Goal: Answer question/provide support: Participate in discussion

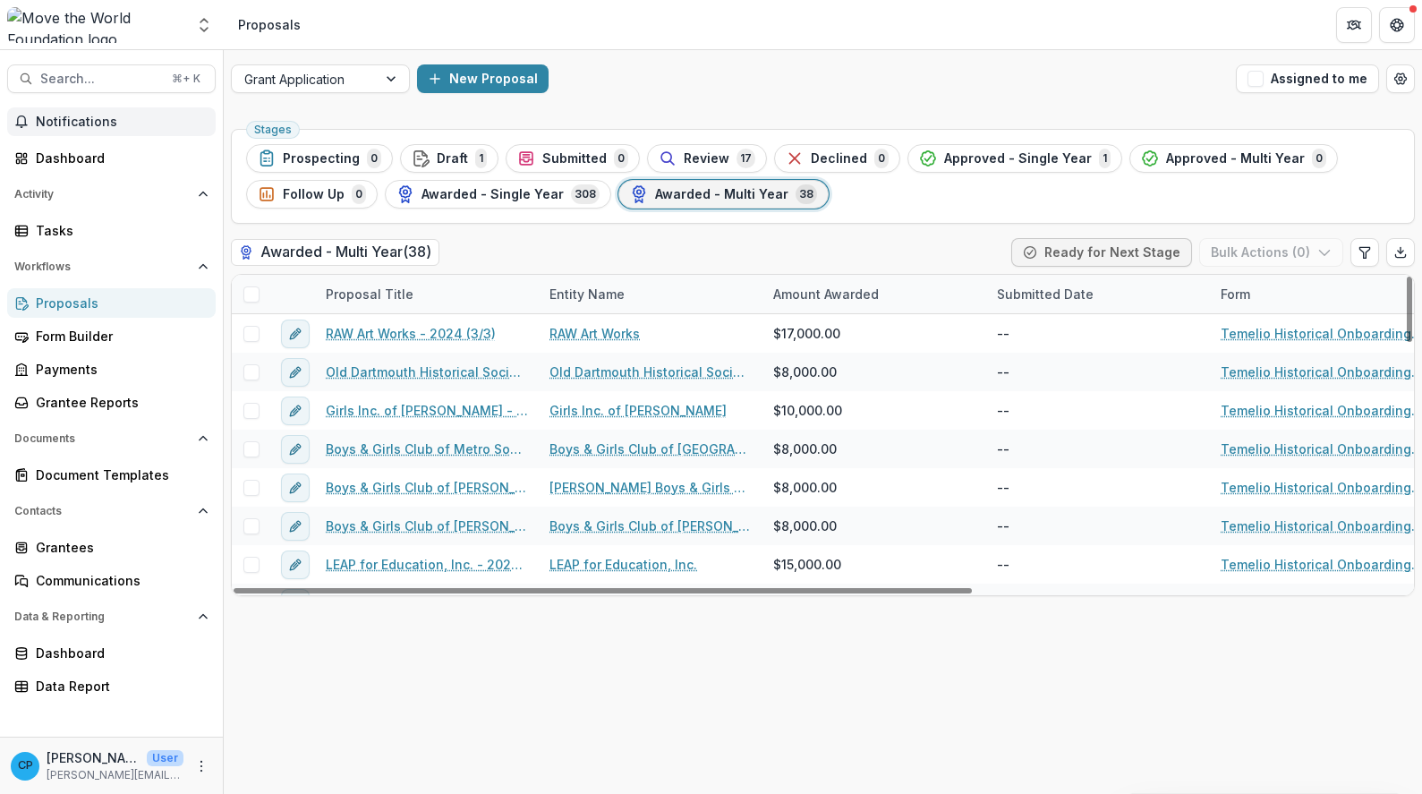
click at [115, 126] on span "Notifications" at bounding box center [122, 122] width 173 height 15
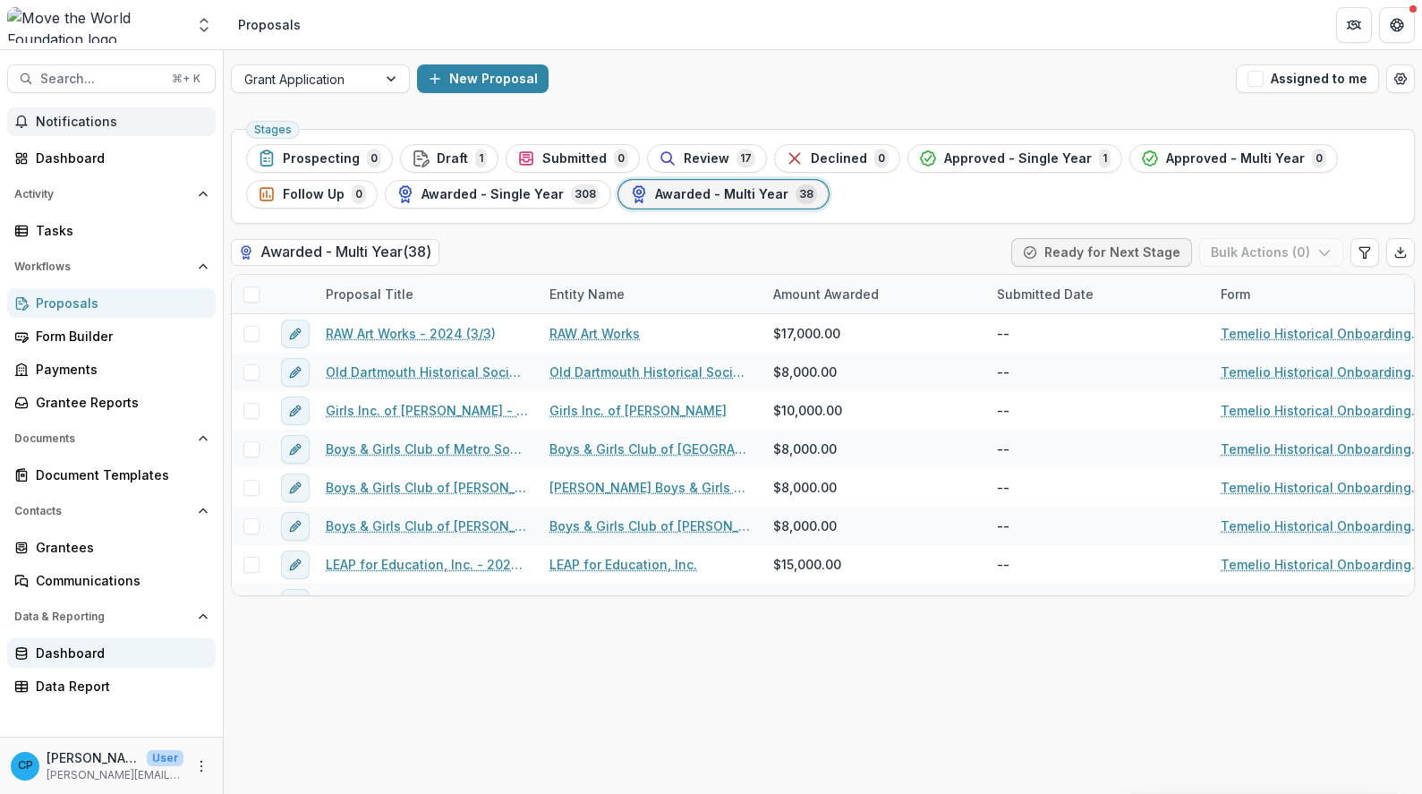
click at [88, 645] on div "Dashboard" at bounding box center [119, 652] width 166 height 19
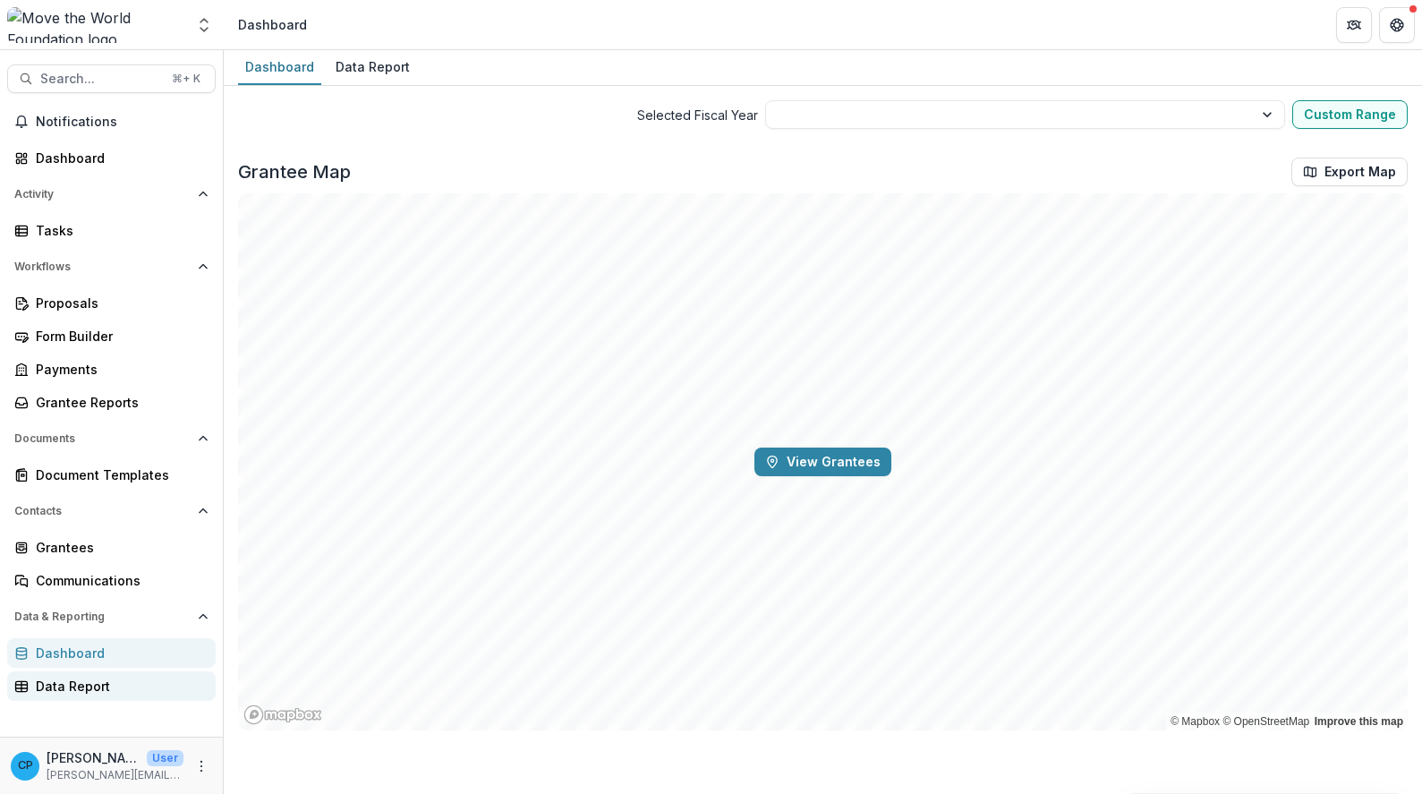
click at [112, 689] on div "Data Report" at bounding box center [119, 685] width 166 height 19
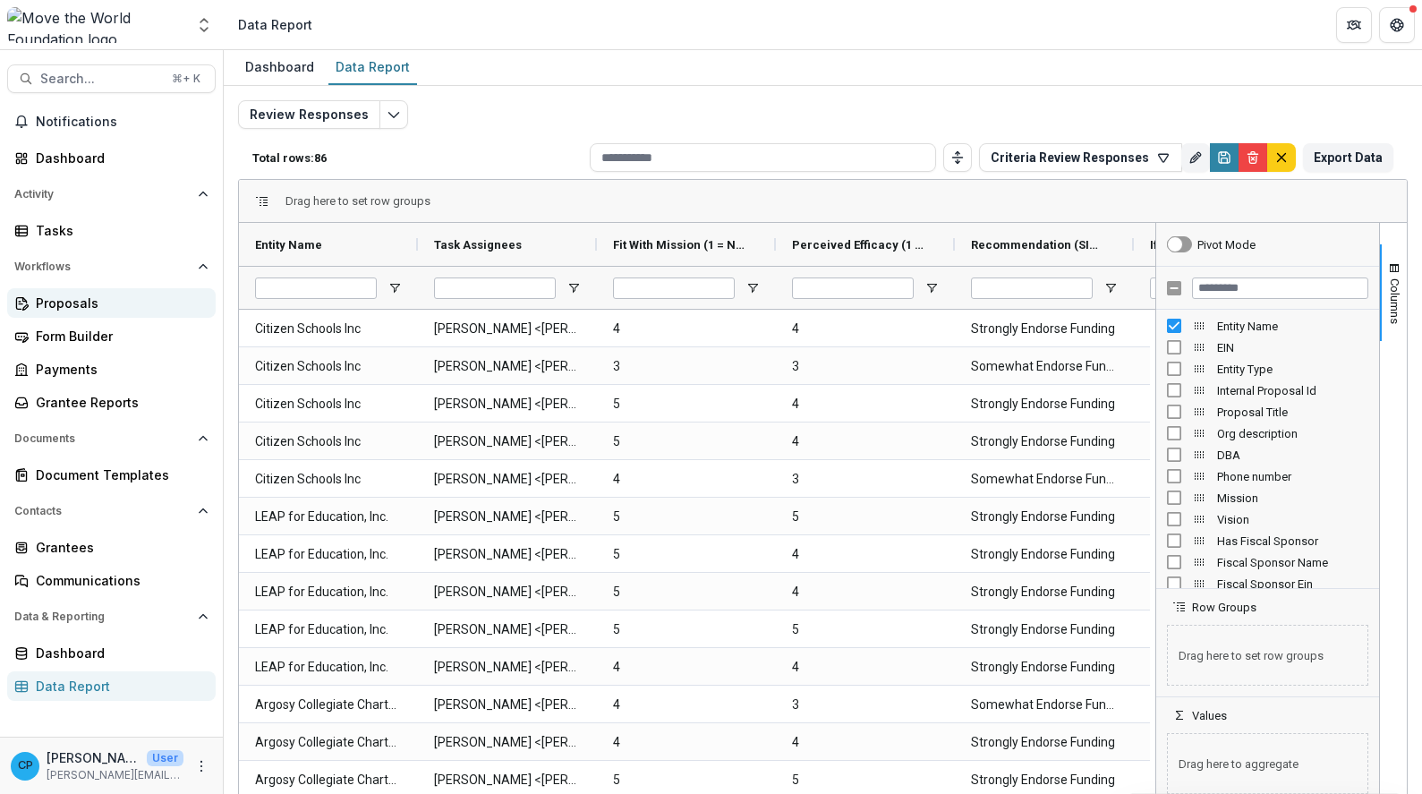
click at [116, 293] on div "Proposals" at bounding box center [119, 302] width 166 height 19
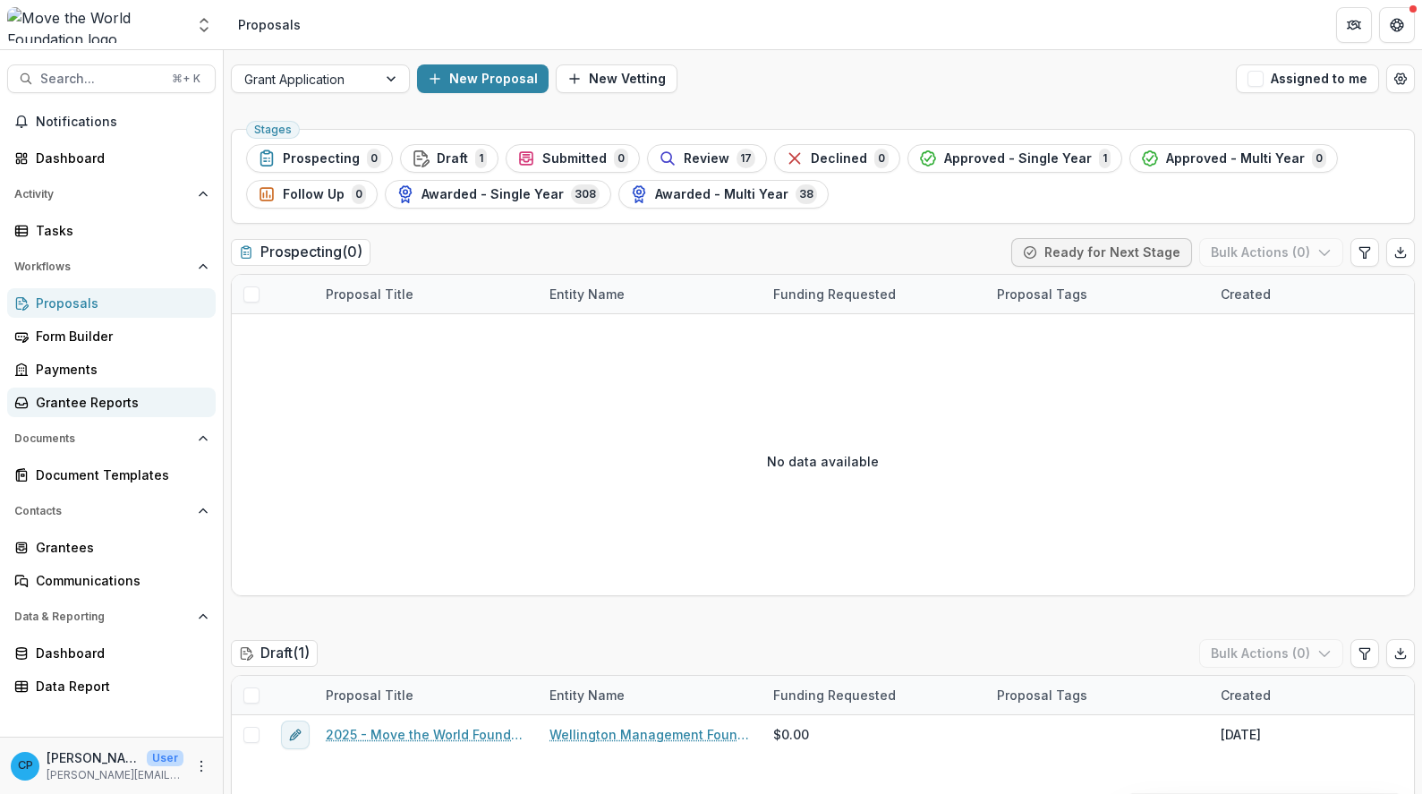
click at [89, 403] on div "Grantee Reports" at bounding box center [119, 402] width 166 height 19
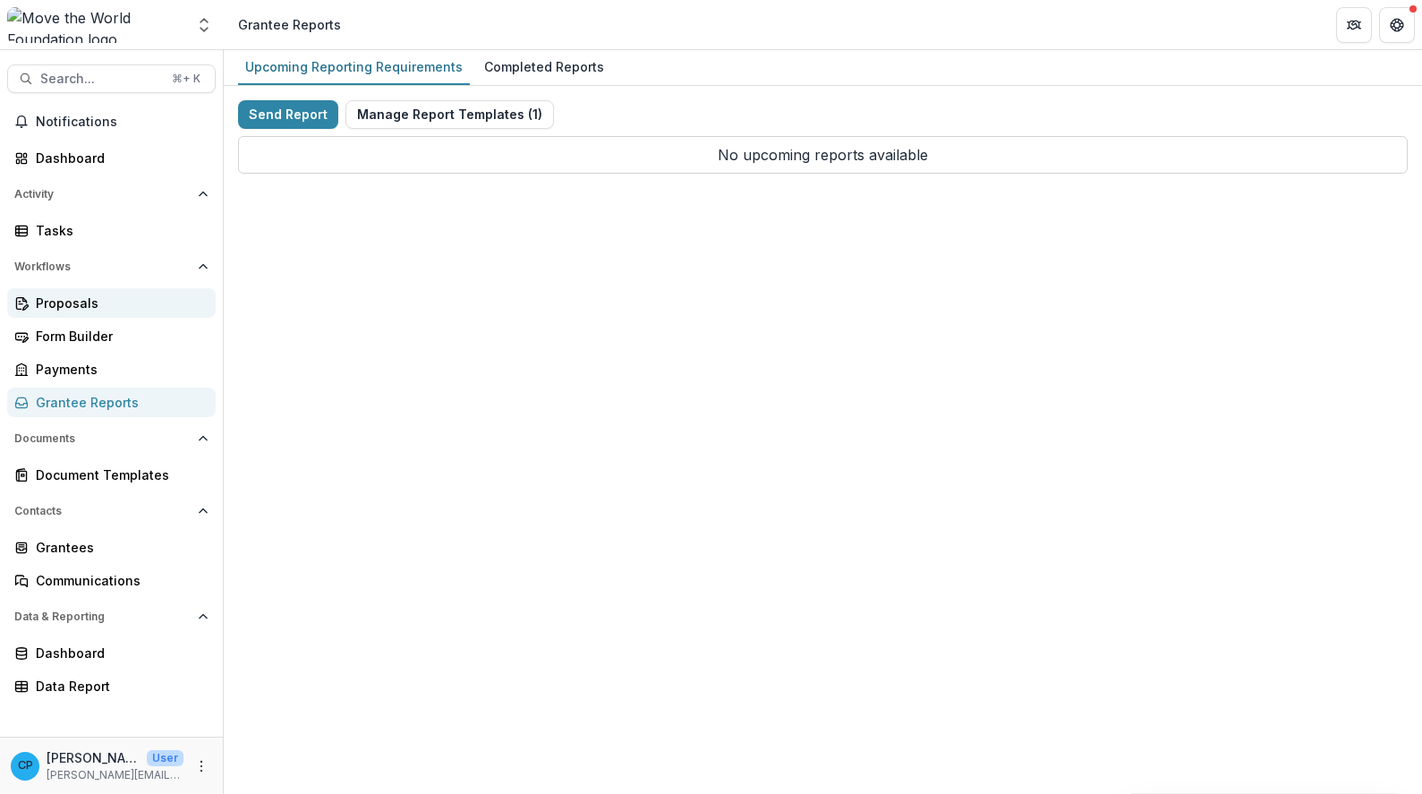
click at [84, 318] on div "Proposals Form Builder Payments Grantee Reports" at bounding box center [111, 352] width 223 height 129
click at [104, 302] on div "Proposals" at bounding box center [119, 302] width 166 height 19
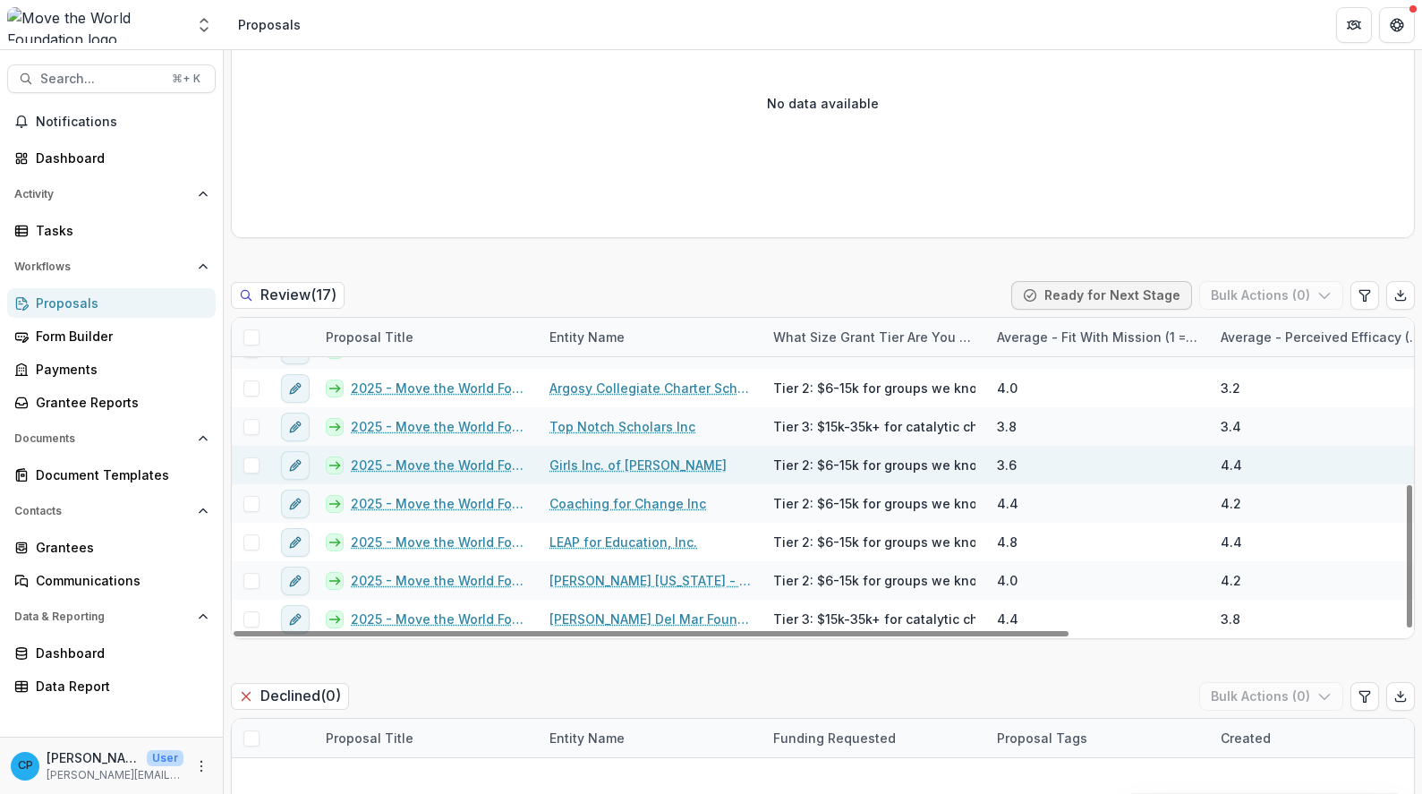
scroll to position [1197, 0]
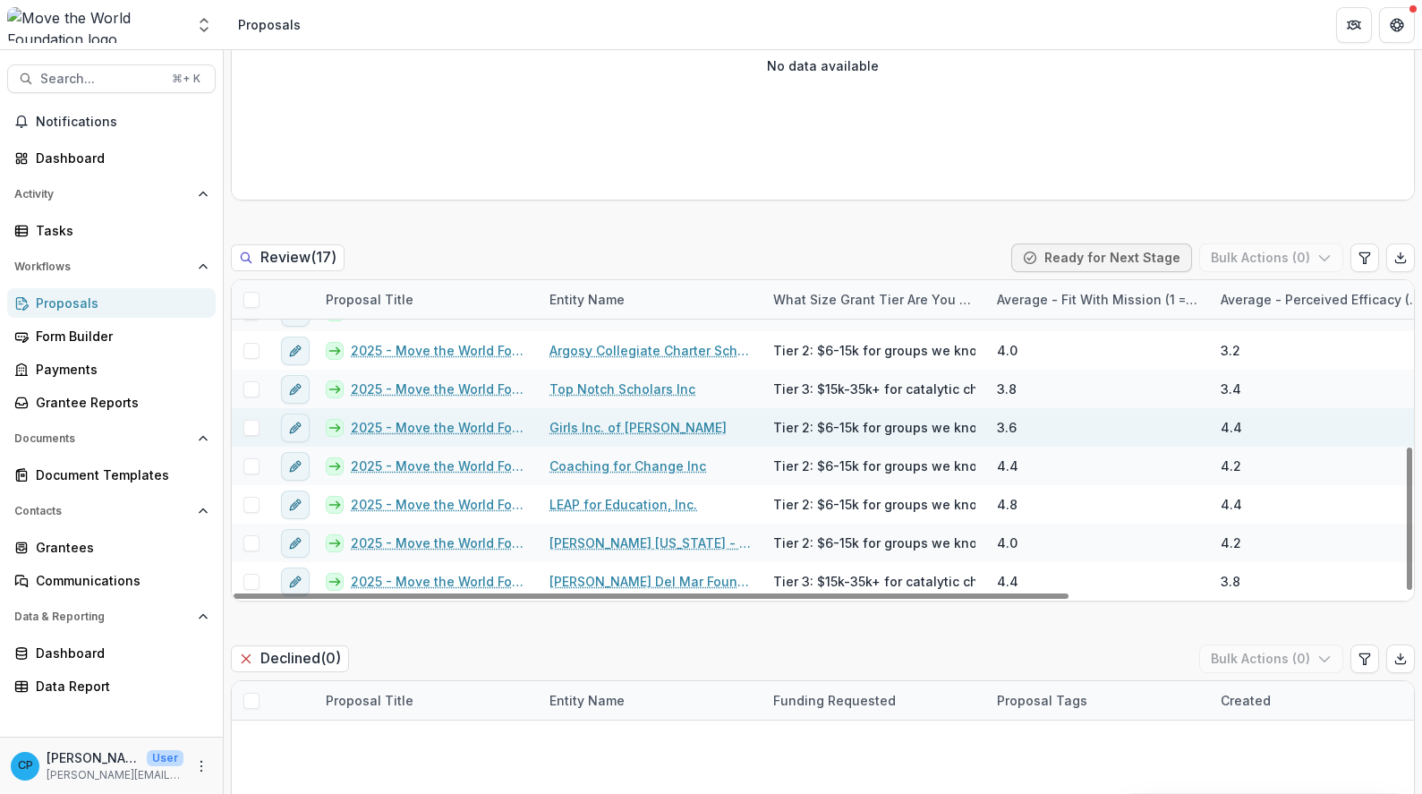
click at [464, 429] on link "2025 - Move the World Foundation - 2025 Grant Interest Form" at bounding box center [439, 427] width 177 height 19
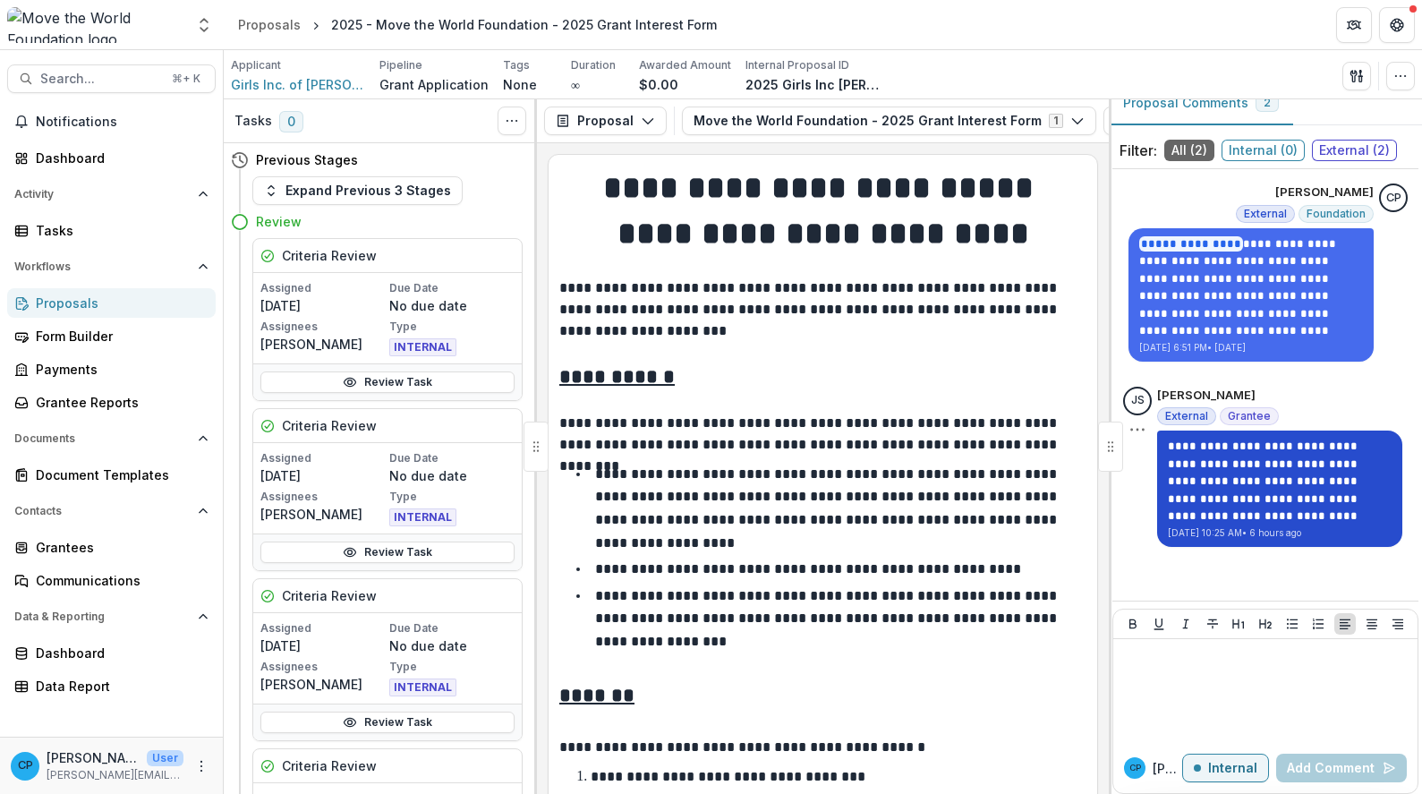
scroll to position [24, 0]
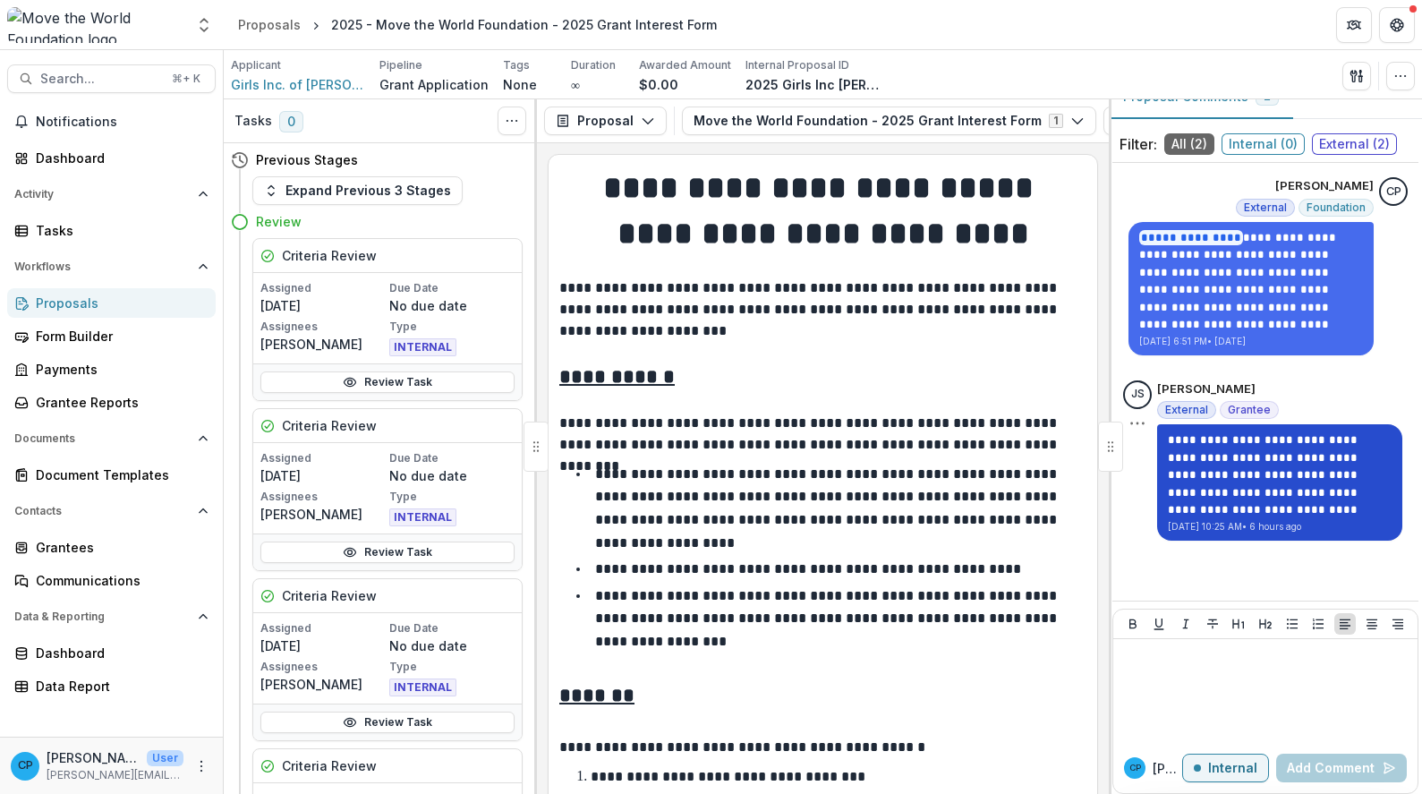
click at [1382, 508] on p "**********" at bounding box center [1280, 473] width 224 height 85
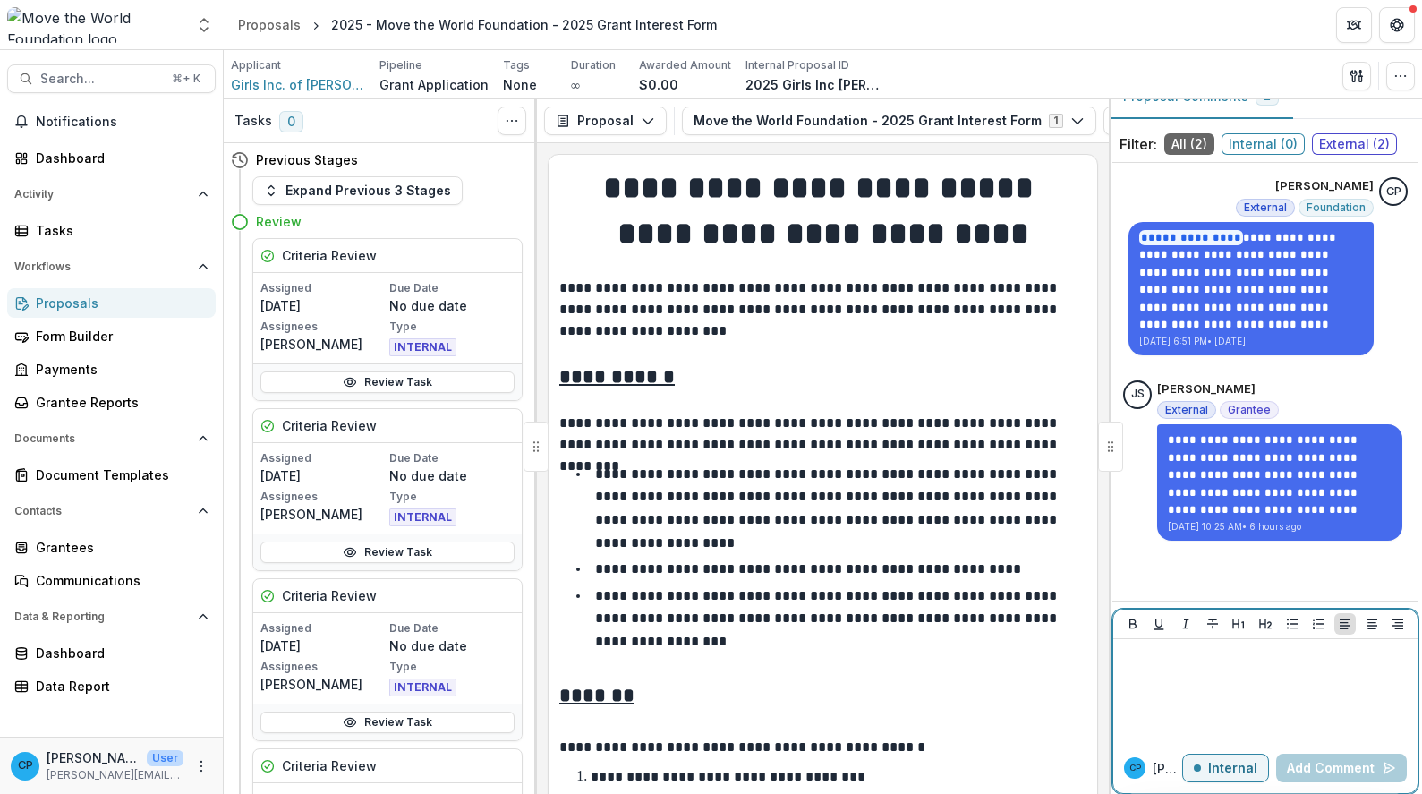
click at [1262, 684] on div at bounding box center [1265, 690] width 290 height 89
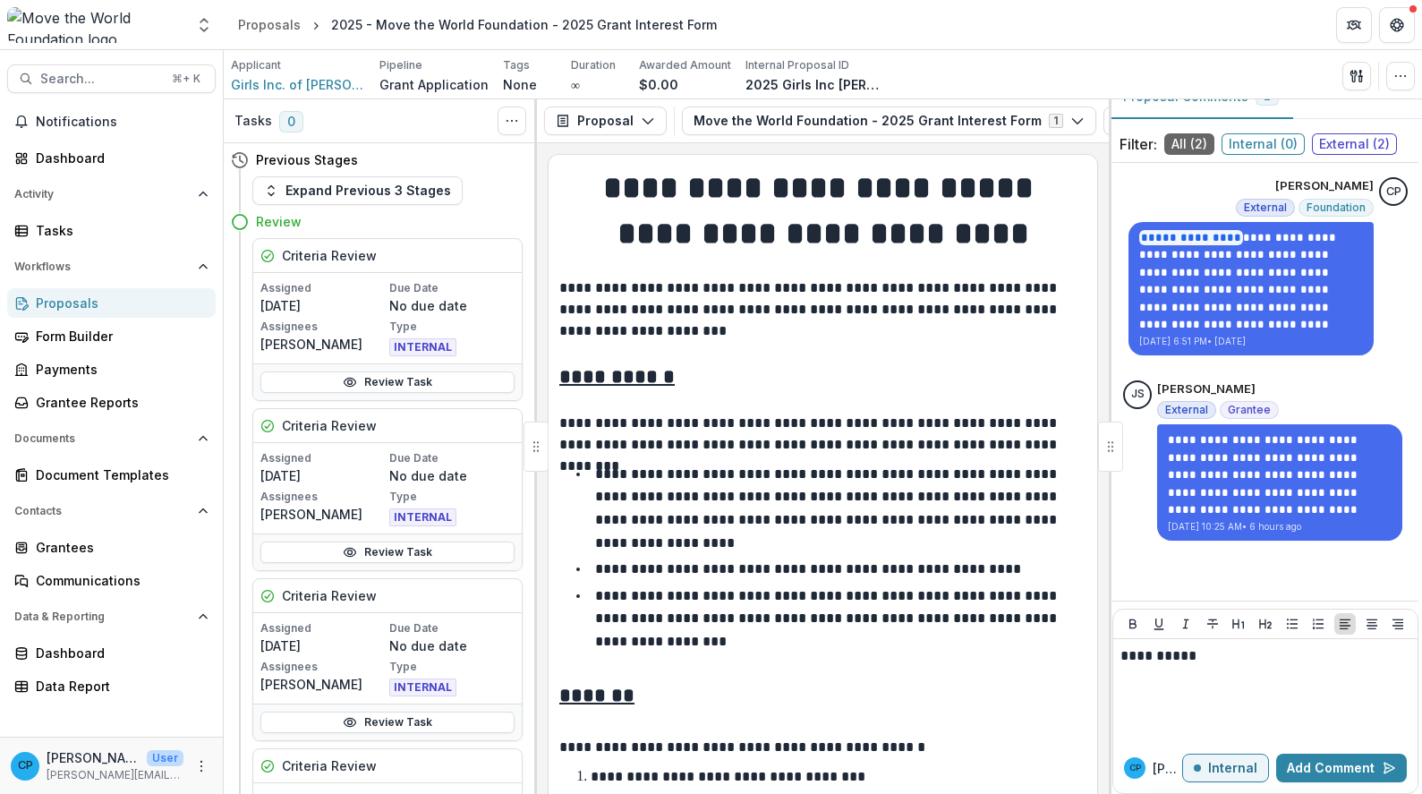
click at [1208, 761] on p "Internal" at bounding box center [1232, 768] width 49 height 15
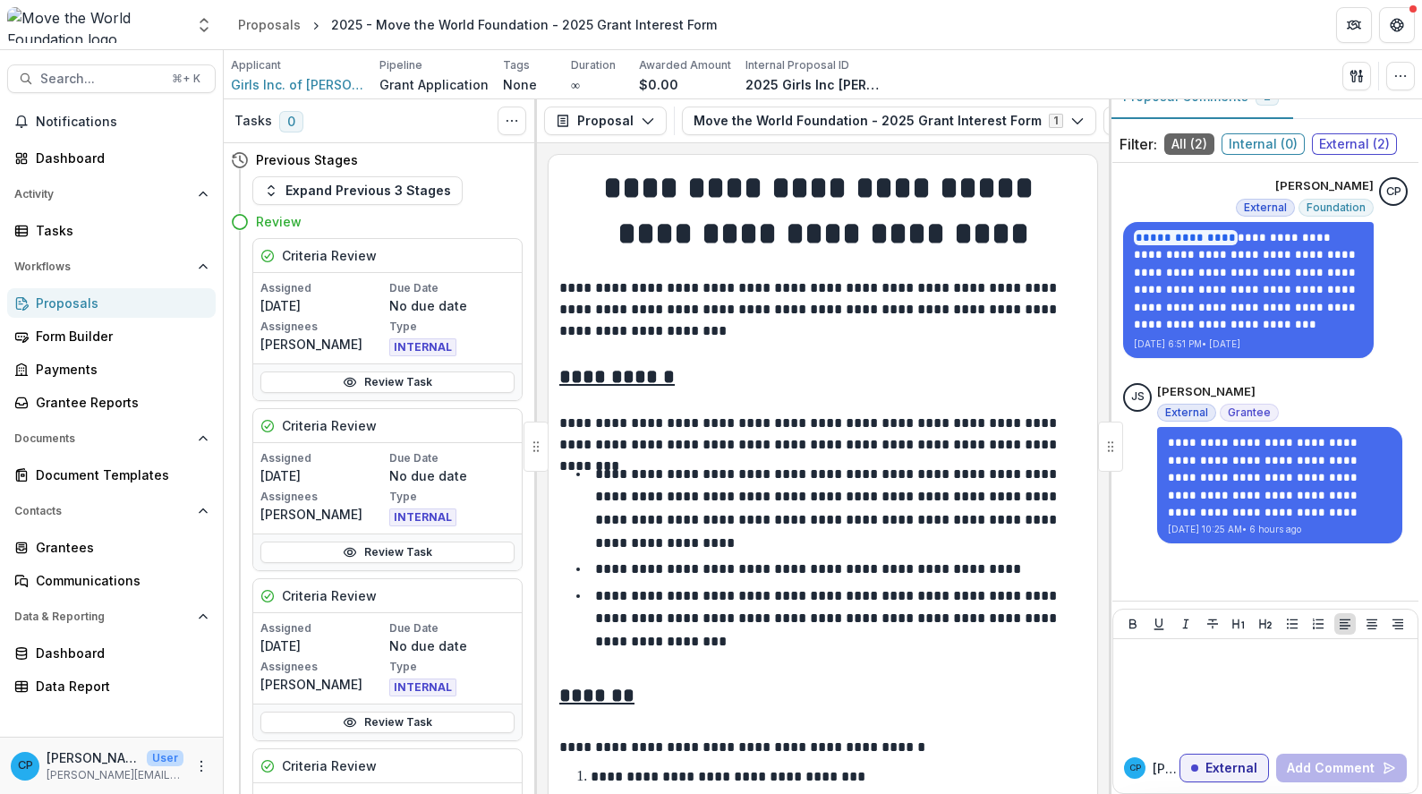
scroll to position [0, 0]
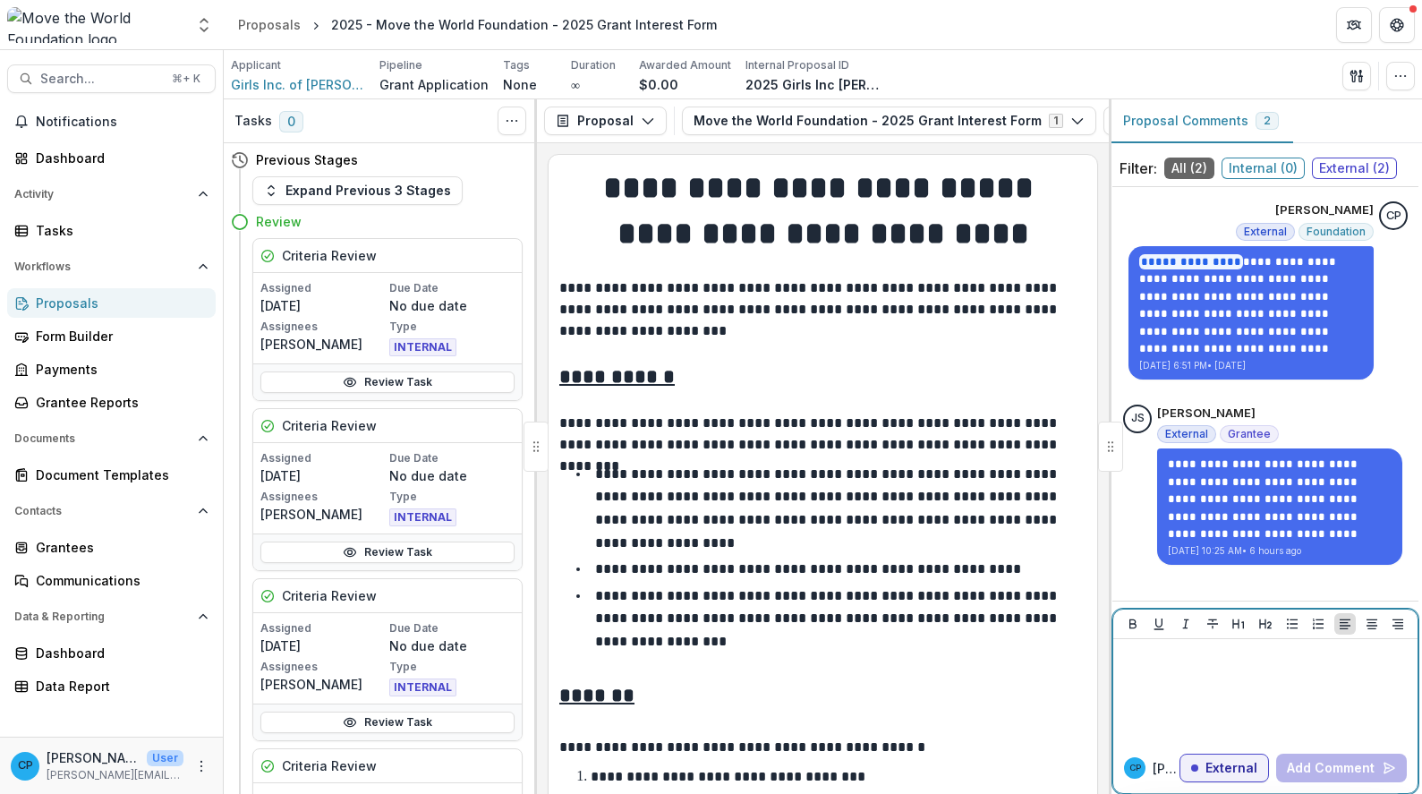
click at [1288, 718] on div at bounding box center [1265, 690] width 290 height 89
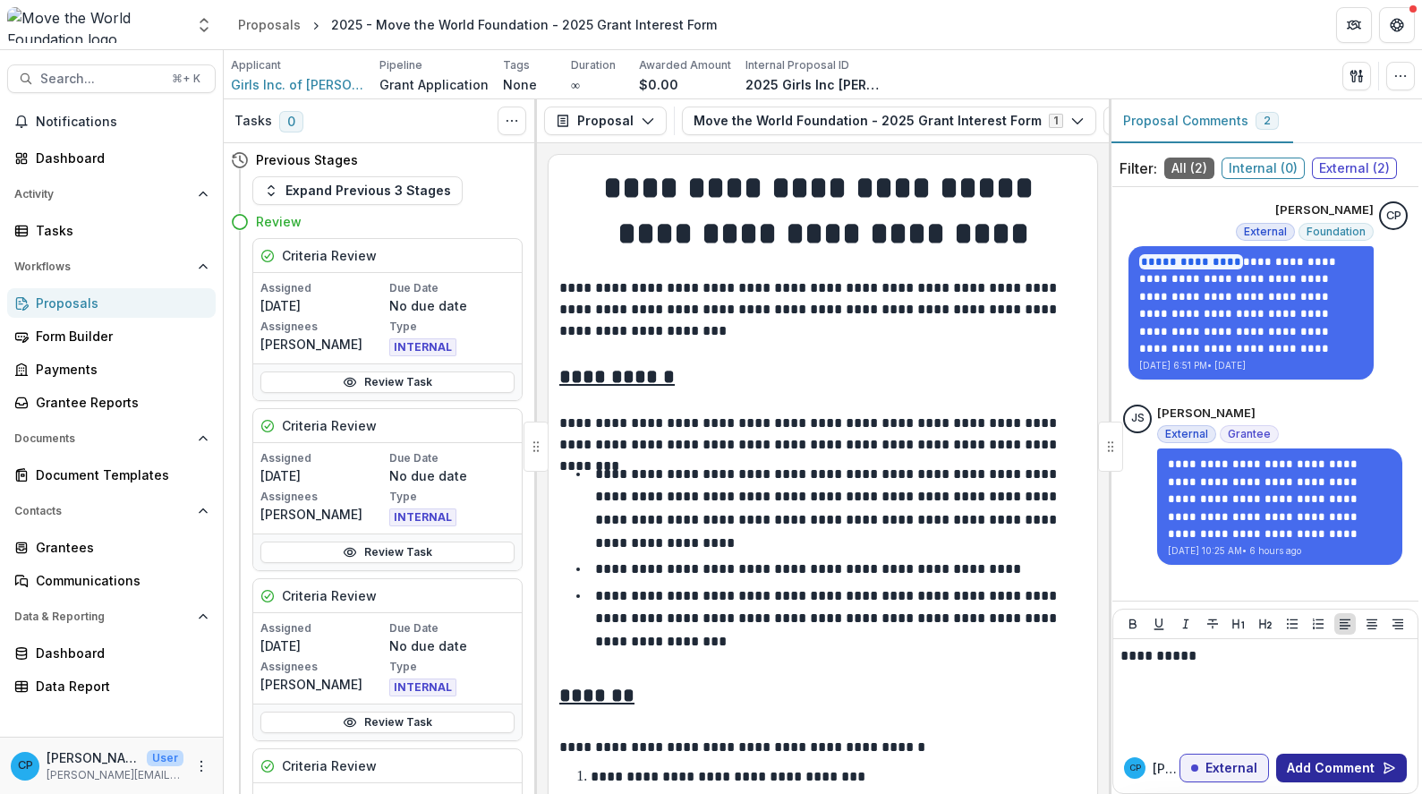
click at [1365, 769] on button "Add Comment" at bounding box center [1341, 767] width 131 height 29
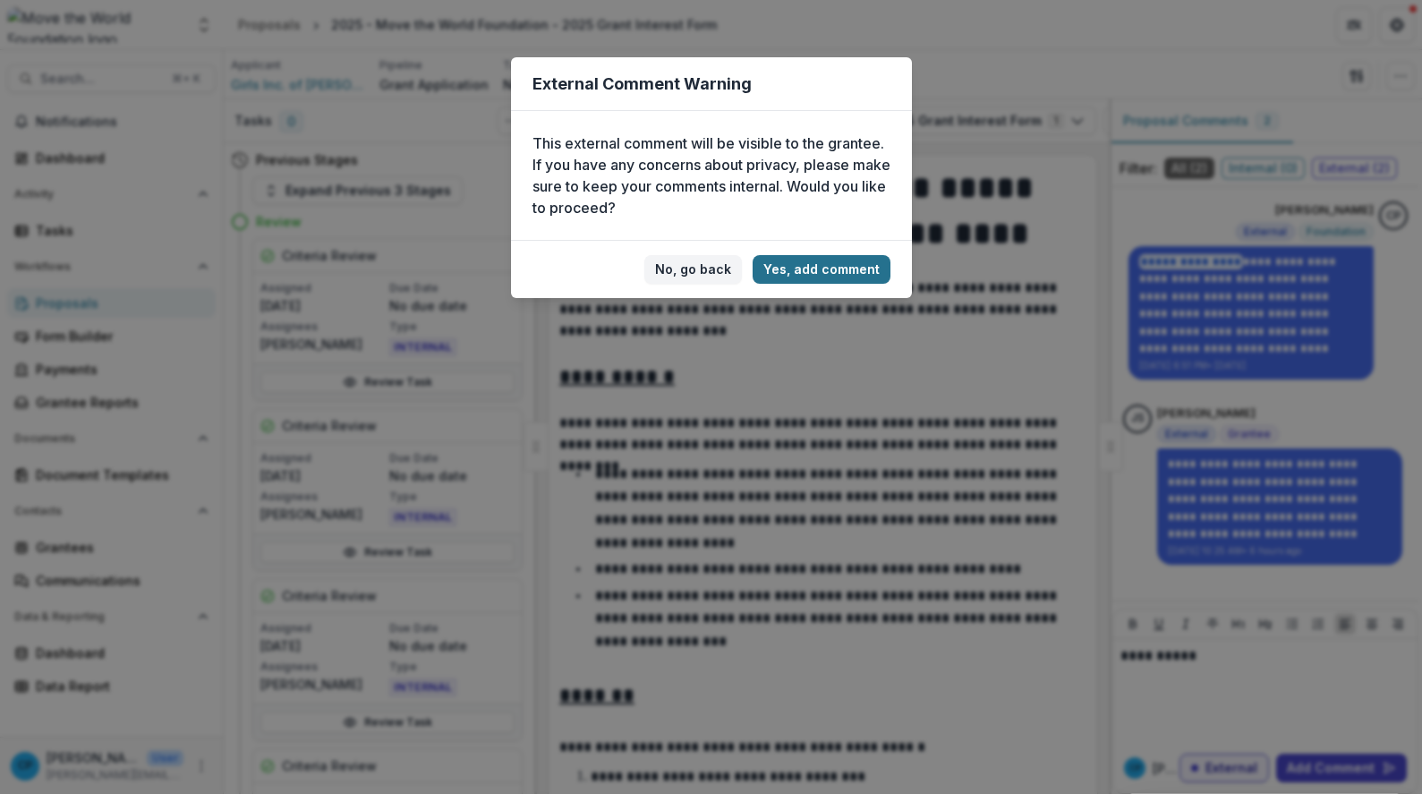
click at [855, 266] on button "Yes, add comment" at bounding box center [822, 269] width 138 height 29
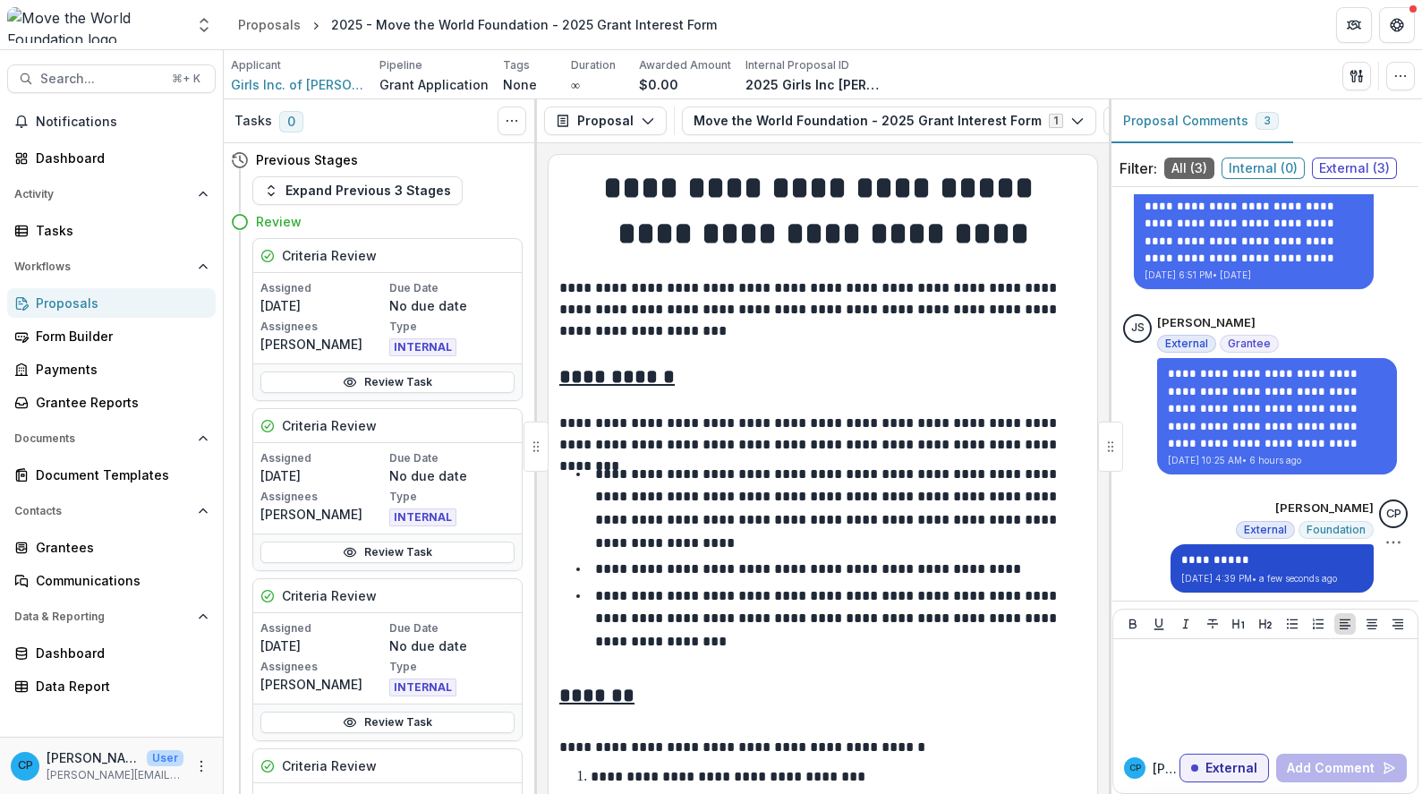
scroll to position [51, 0]
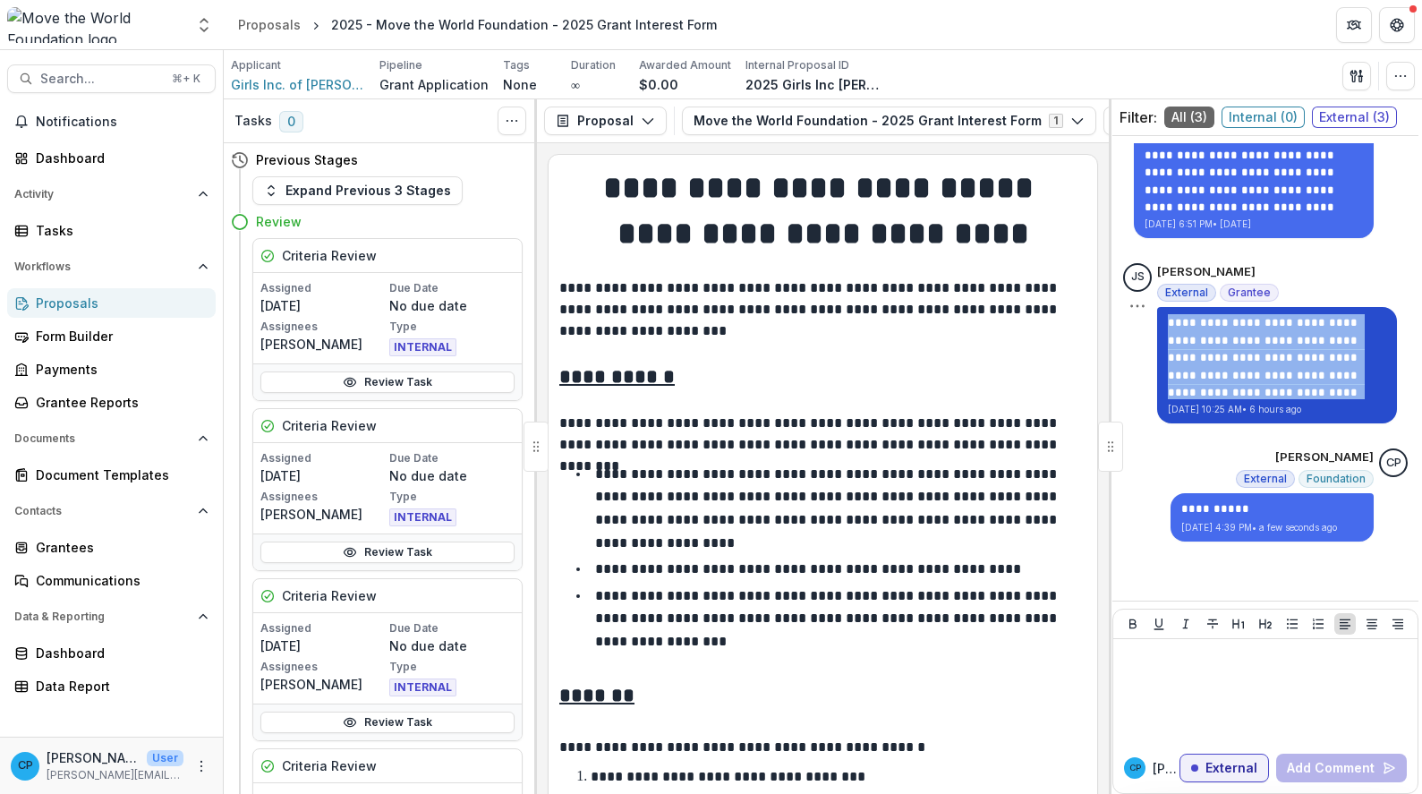
drag, startPoint x: 1382, startPoint y: 388, endPoint x: 1170, endPoint y: 319, distance: 222.4
click at [1170, 319] on p "**********" at bounding box center [1277, 356] width 218 height 85
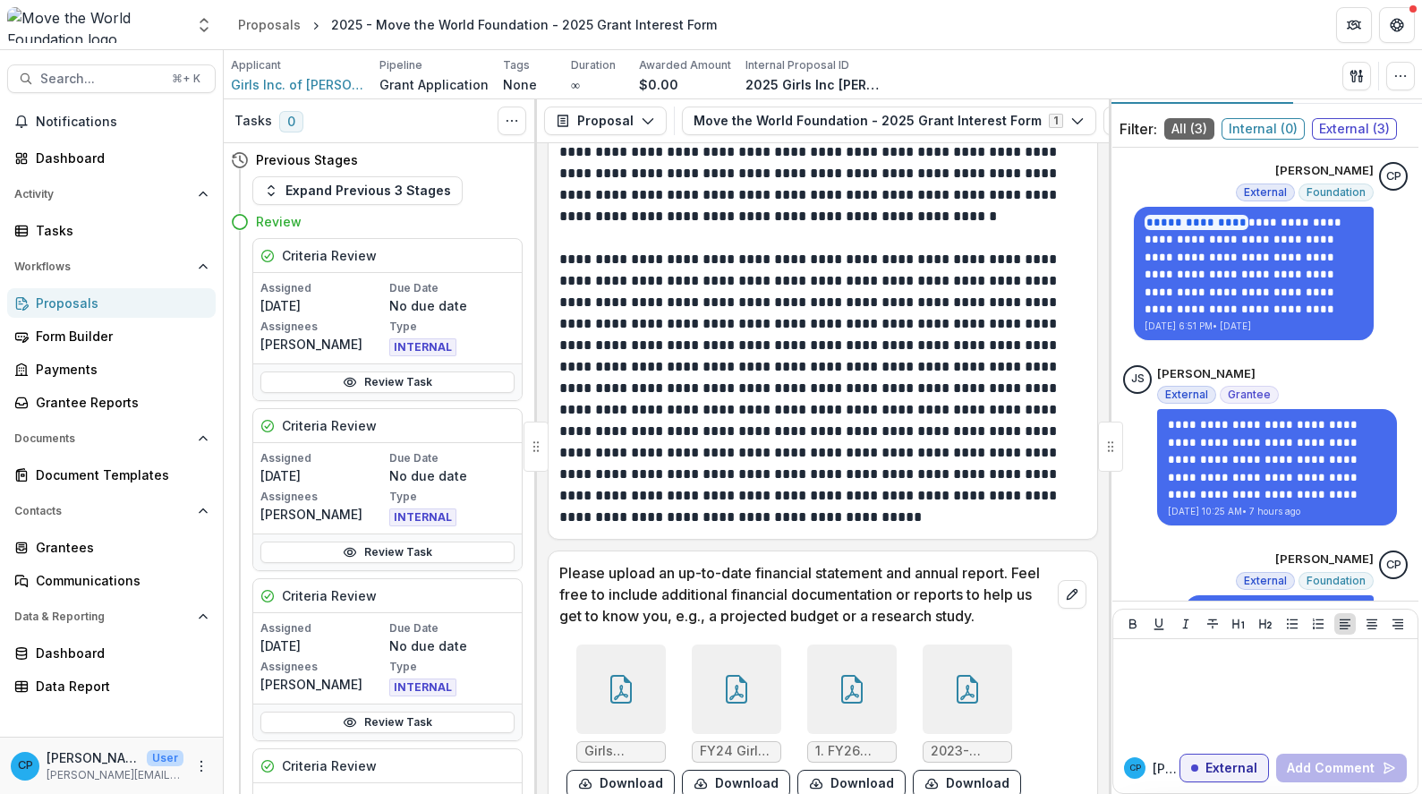
scroll to position [8811, 0]
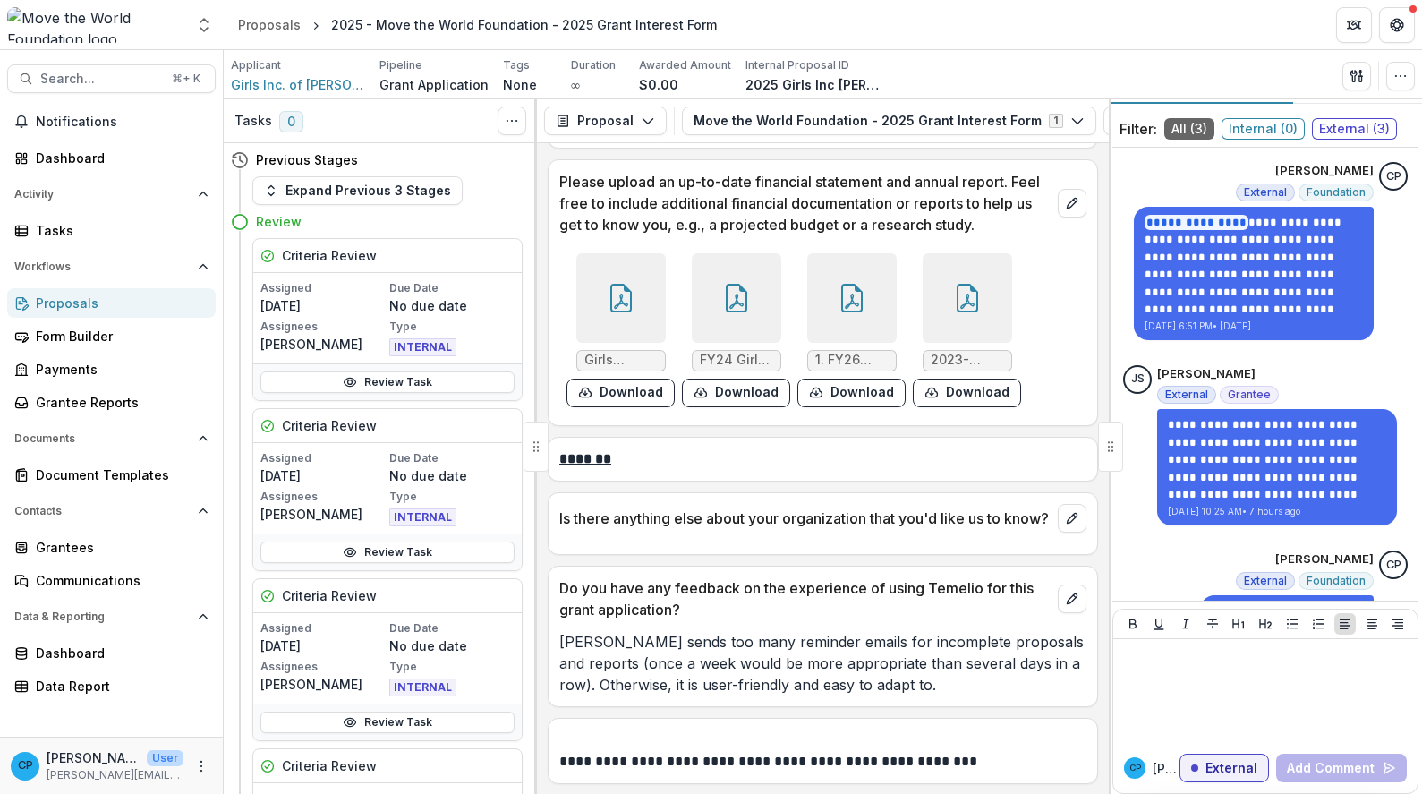
click at [754, 642] on p "[PERSON_NAME] sends too many reminder emails for incomplete proposals and repor…" at bounding box center [822, 663] width 527 height 64
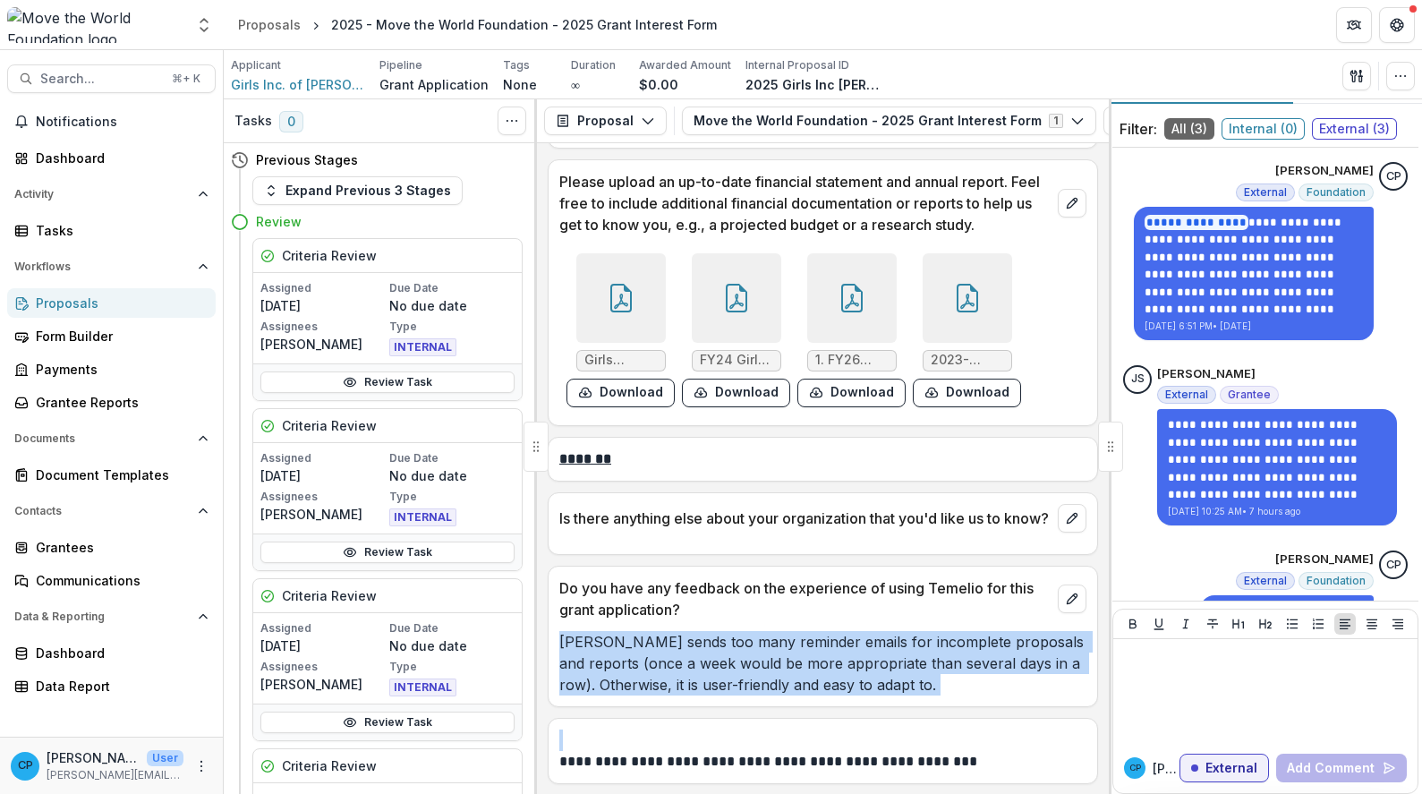
click at [754, 642] on p "[PERSON_NAME] sends too many reminder emails for incomplete proposals and repor…" at bounding box center [822, 663] width 527 height 64
click at [781, 667] on p "[PERSON_NAME] sends too many reminder emails for incomplete proposals and repor…" at bounding box center [822, 663] width 527 height 64
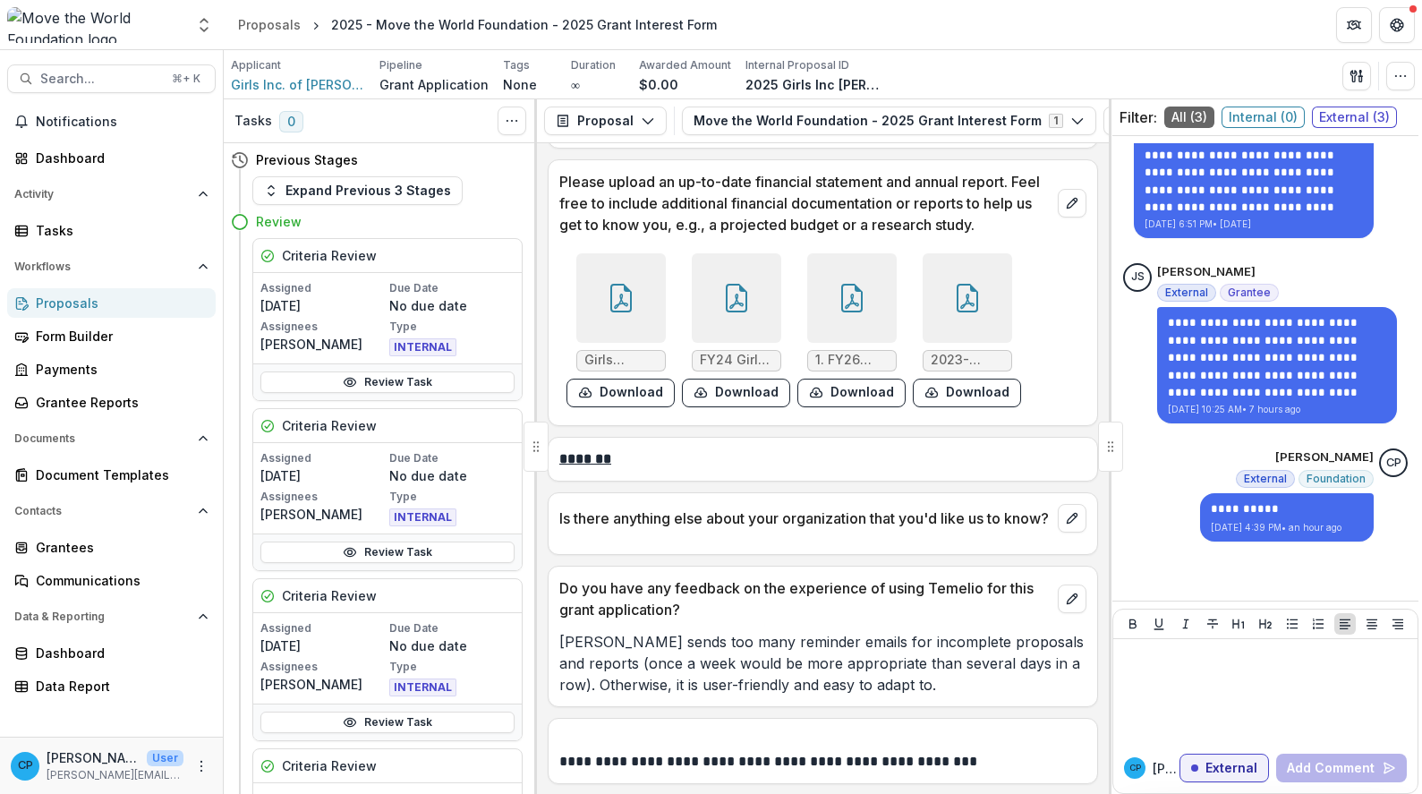
scroll to position [0, 0]
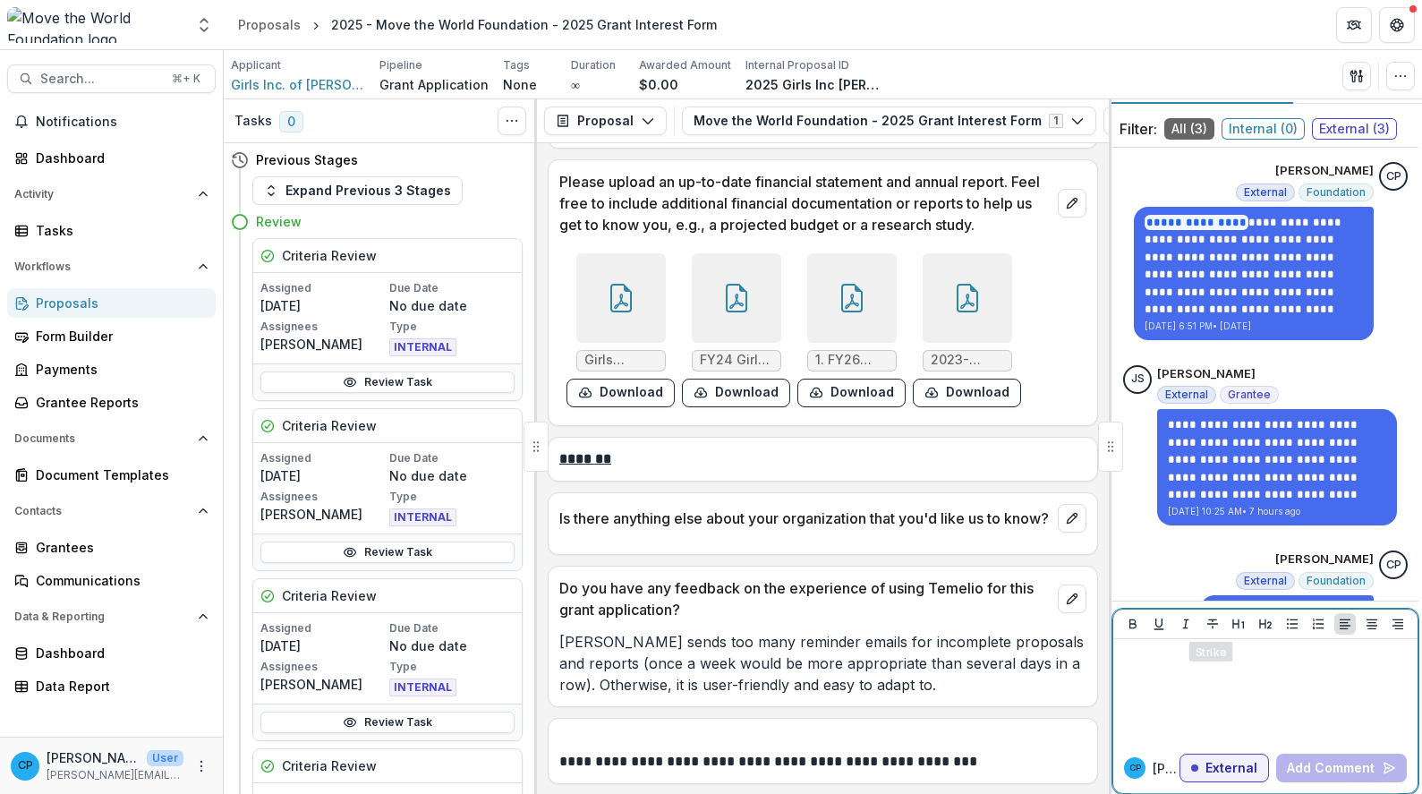
click at [1222, 670] on div at bounding box center [1265, 690] width 290 height 89
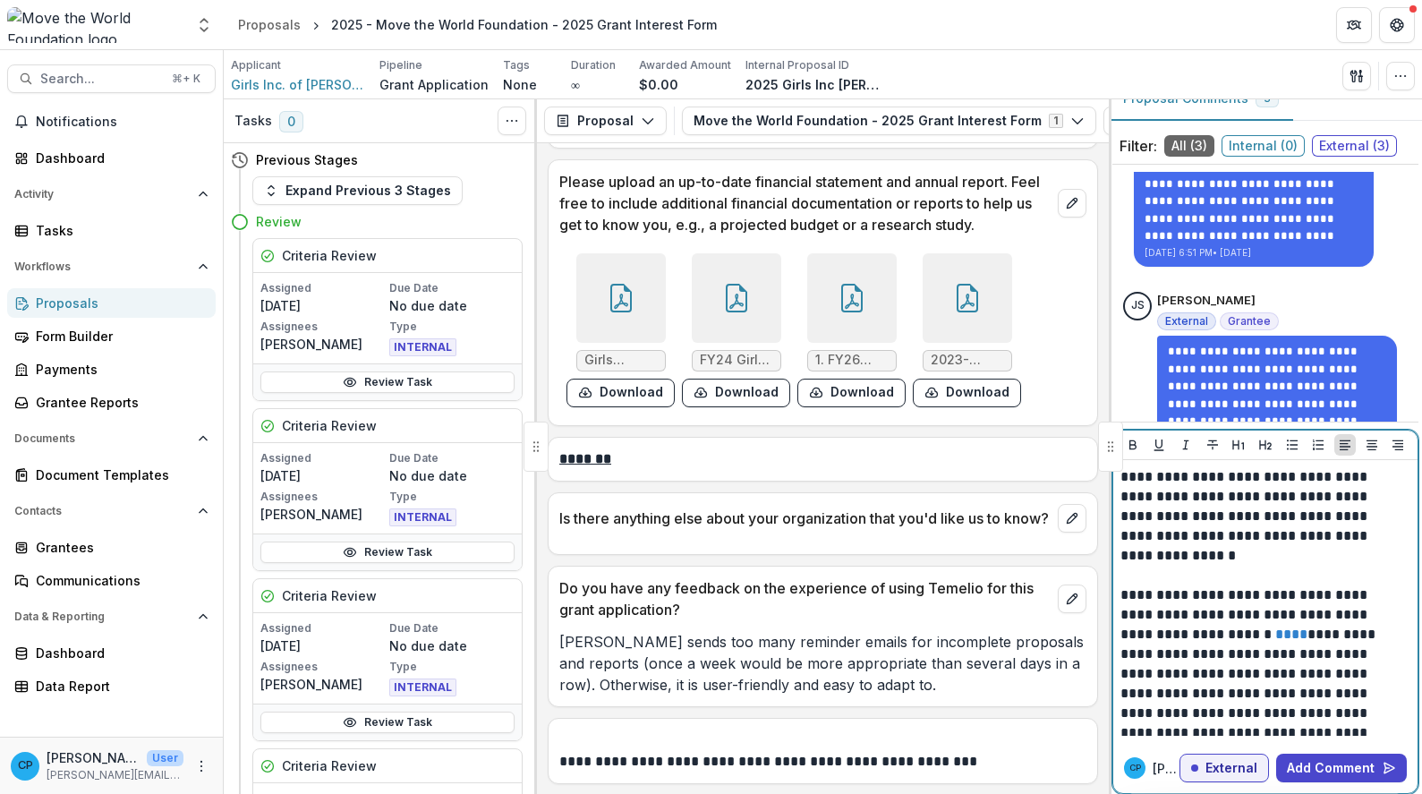
scroll to position [27, 0]
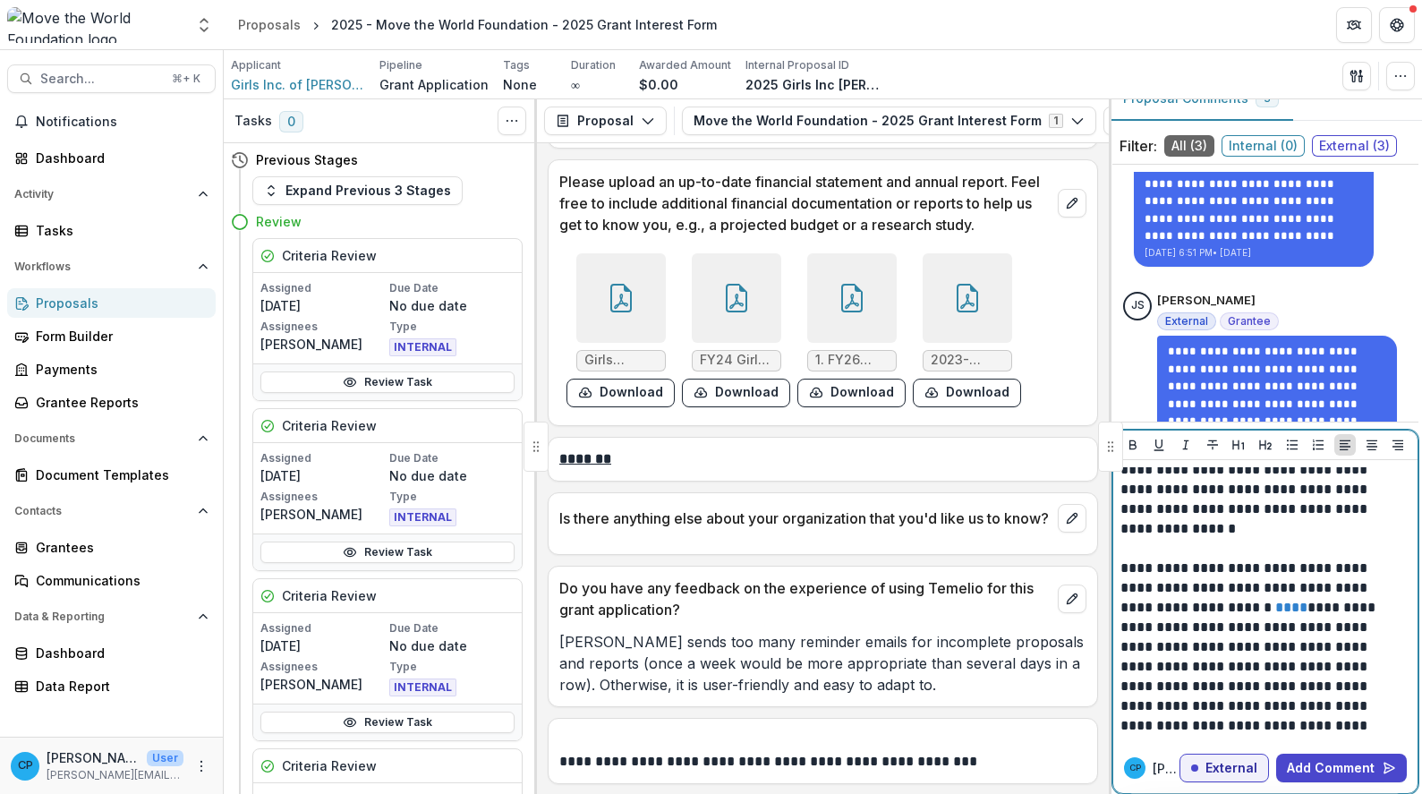
click at [1128, 543] on p "**********" at bounding box center [1259, 587] width 279 height 295
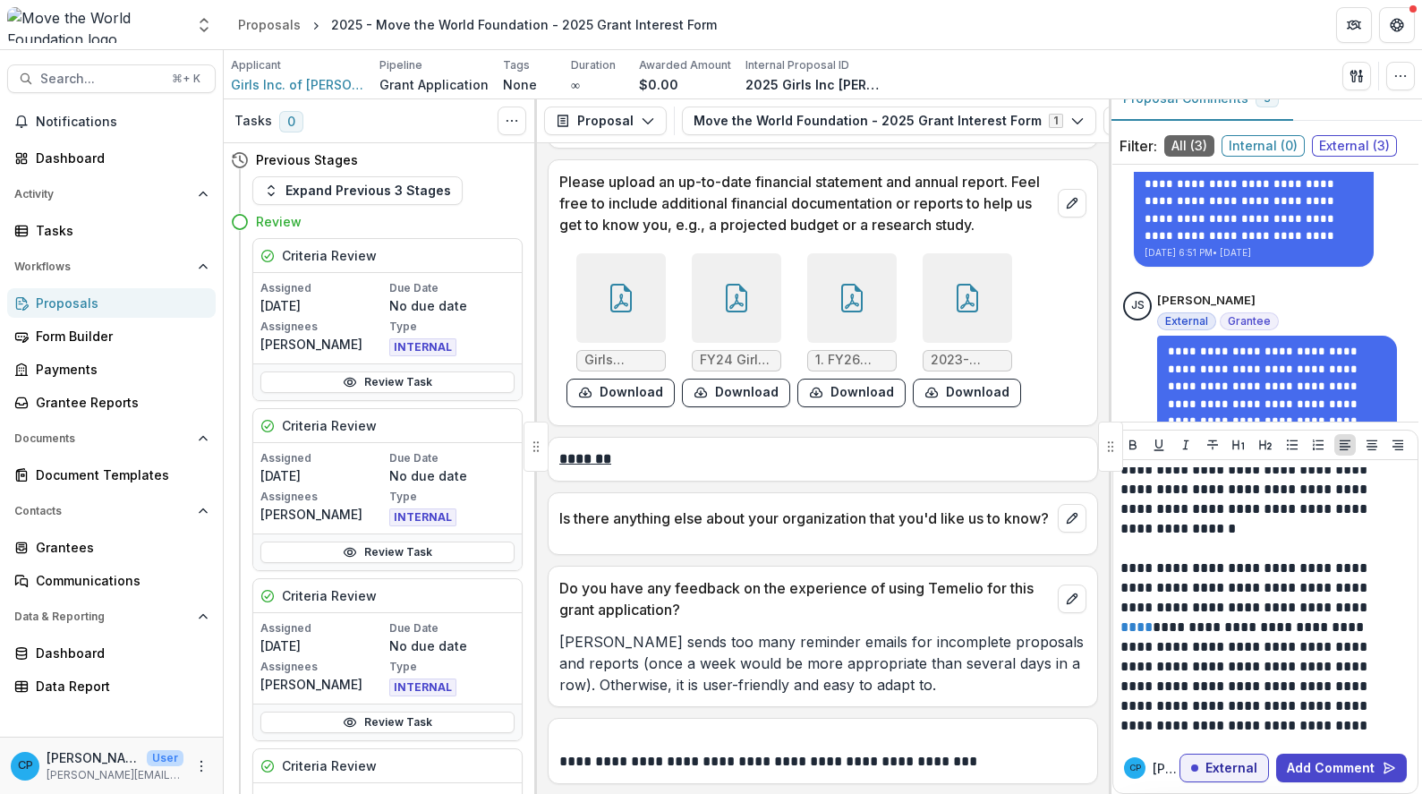
scroll to position [47, 0]
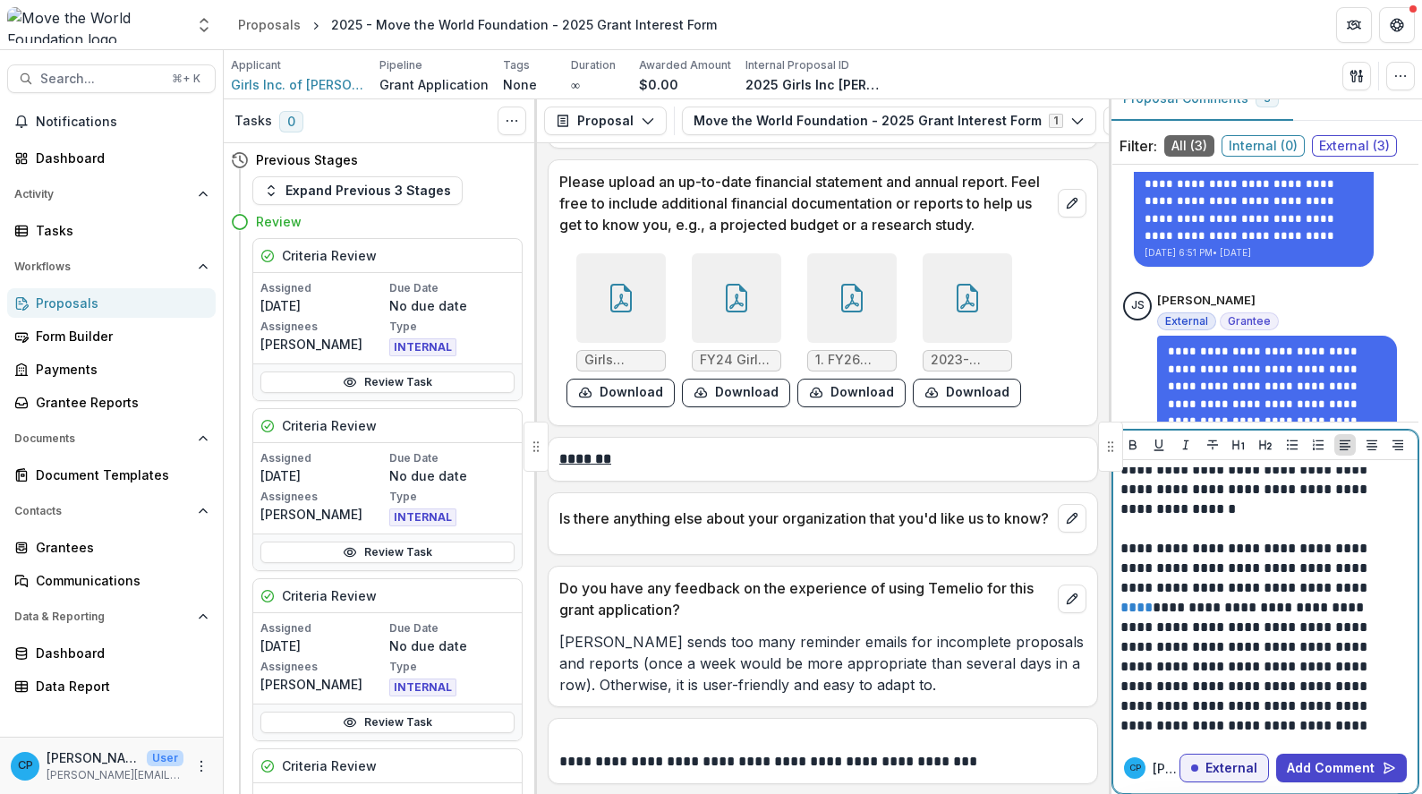
click at [1152, 600] on link "****" at bounding box center [1136, 606] width 32 height 13
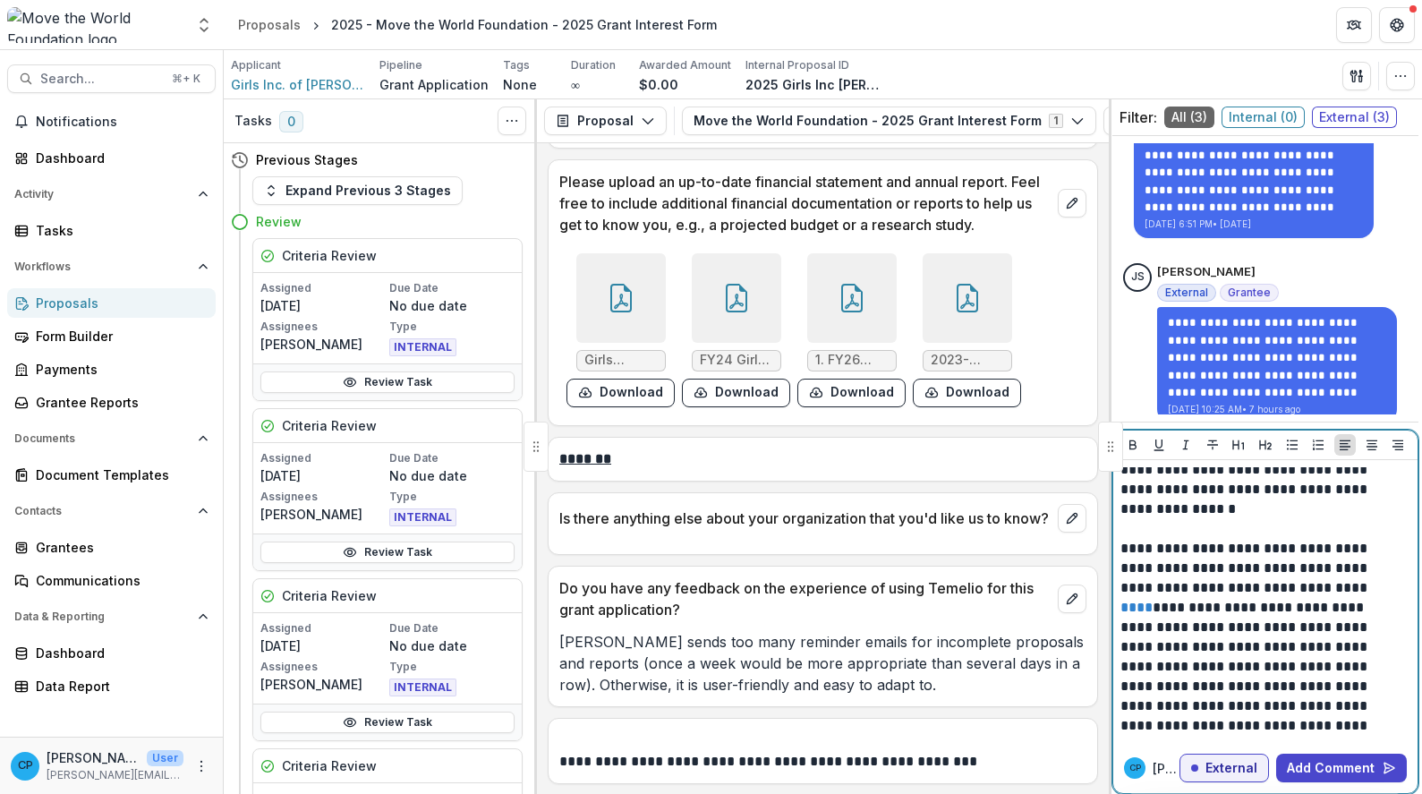
drag, startPoint x: 1390, startPoint y: 722, endPoint x: 1402, endPoint y: 719, distance: 11.9
click at [1390, 722] on p "**********" at bounding box center [1259, 578] width 279 height 315
click at [1396, 727] on p "**********" at bounding box center [1259, 578] width 279 height 315
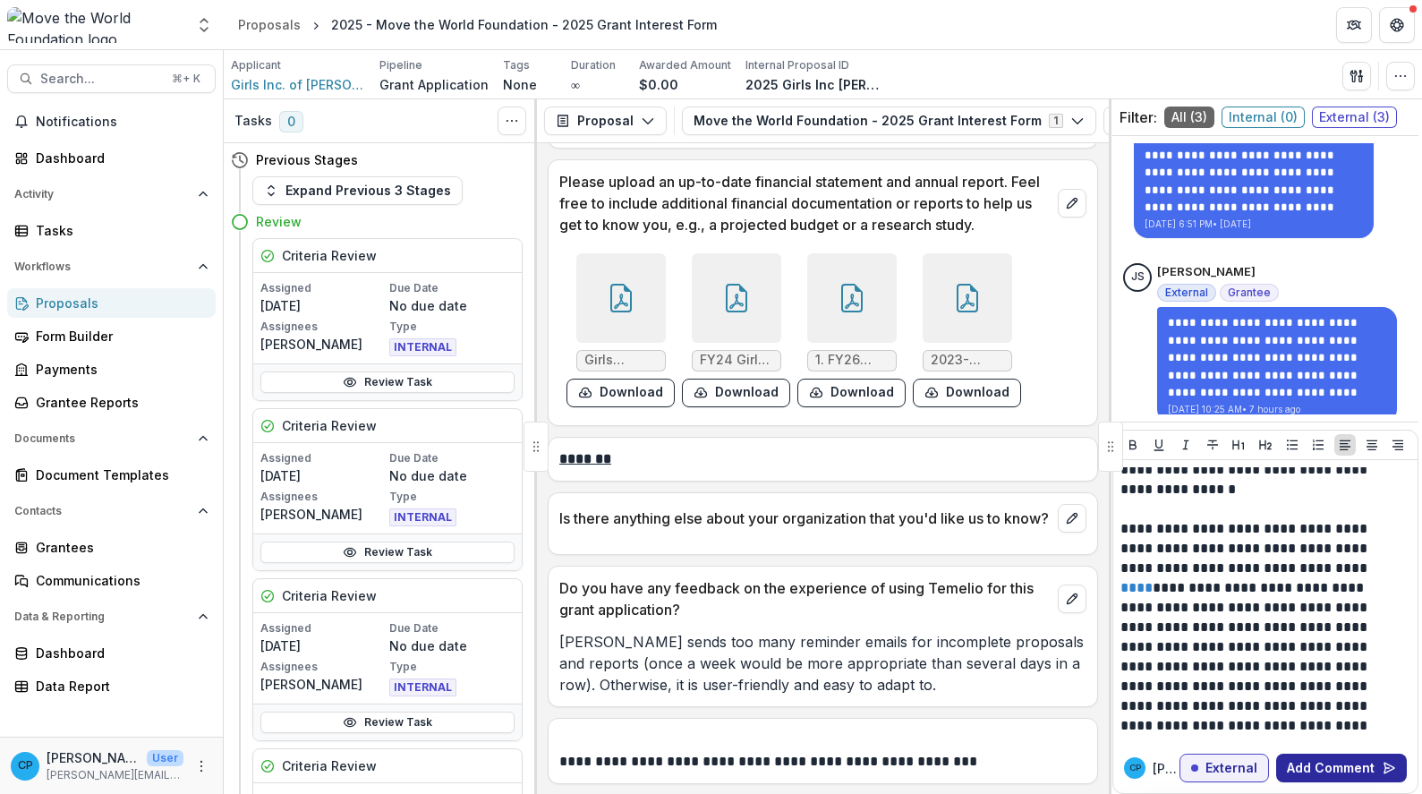
click at [1370, 777] on button "Add Comment" at bounding box center [1341, 767] width 131 height 29
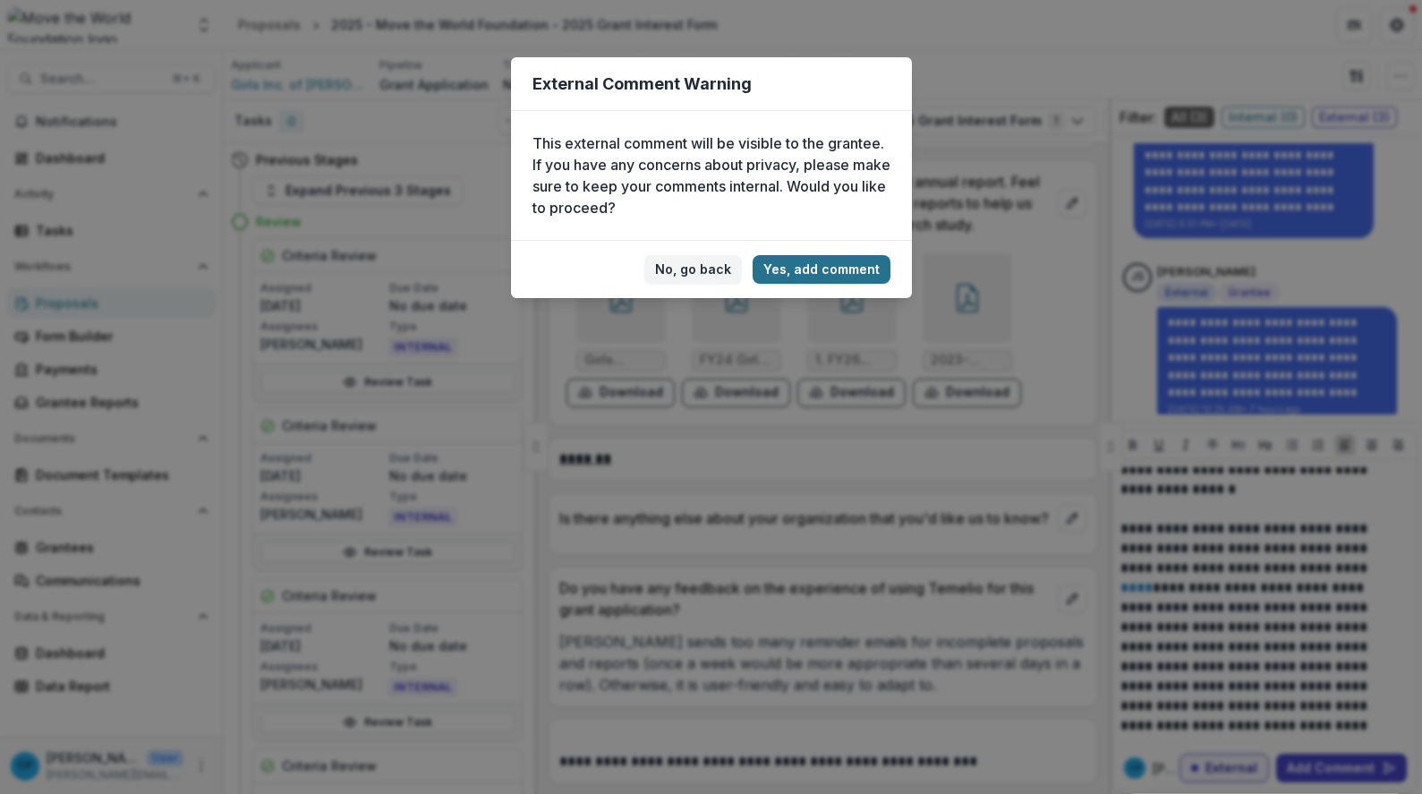
click at [821, 276] on button "Yes, add comment" at bounding box center [822, 269] width 138 height 29
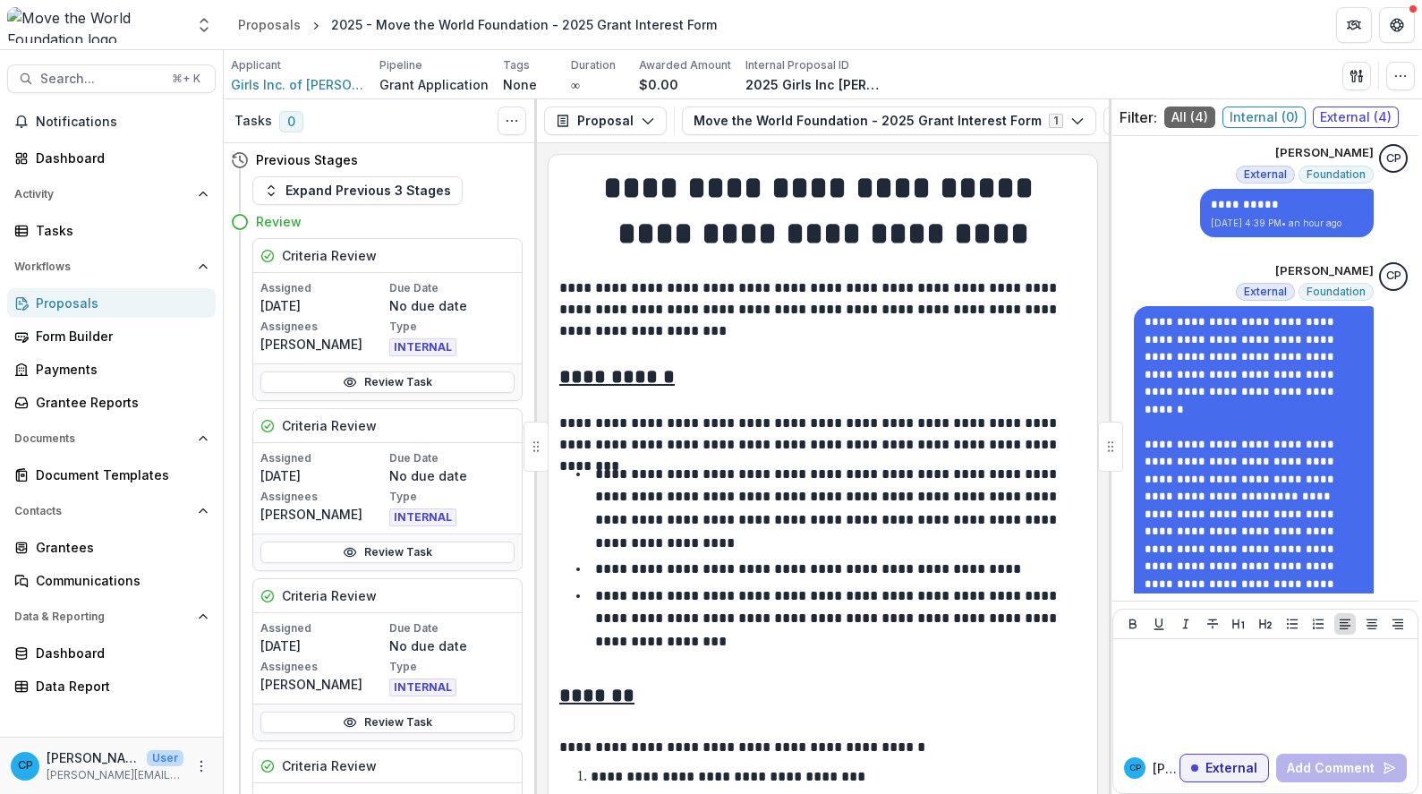
scroll to position [0, 0]
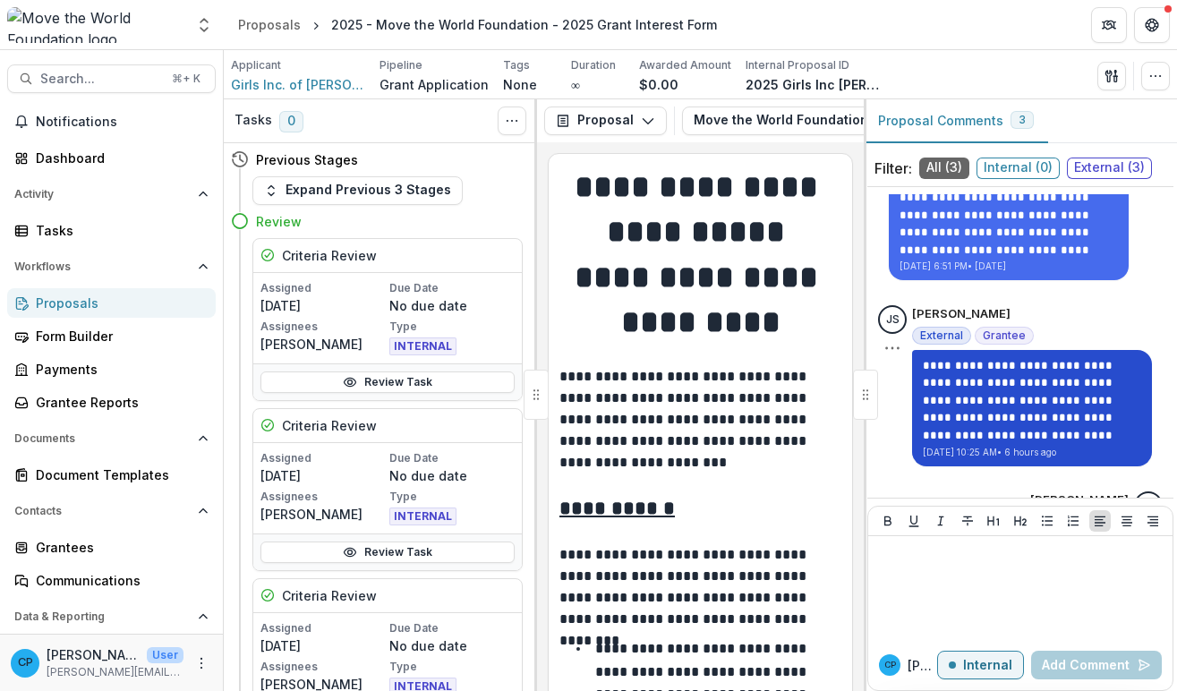
scroll to position [114, 0]
